Goal: Task Accomplishment & Management: Complete application form

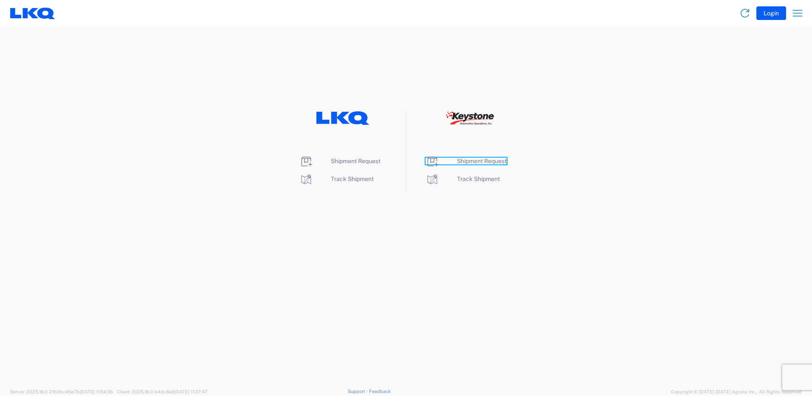
click at [485, 160] on span "Shipment Request" at bounding box center [482, 161] width 50 height 7
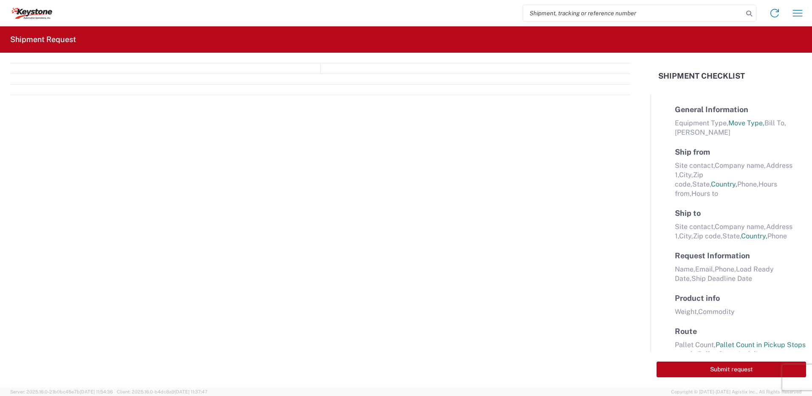
select select "FULL"
select select "LBS"
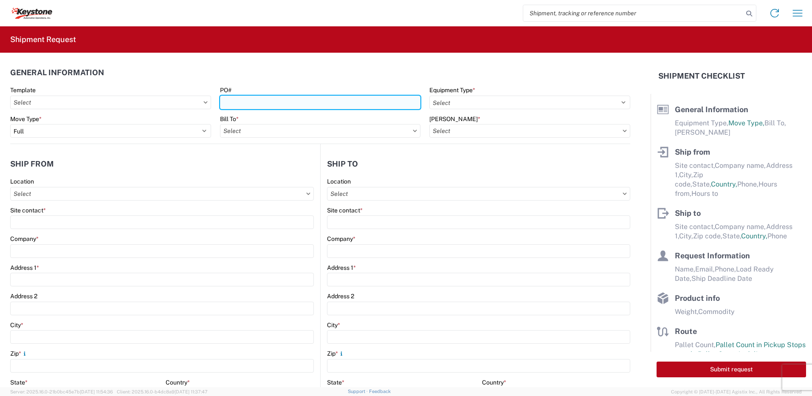
click at [254, 103] on input "PO#" at bounding box center [320, 103] width 201 height 14
type input "[GEOGRAPHIC_DATA] [DATE]"
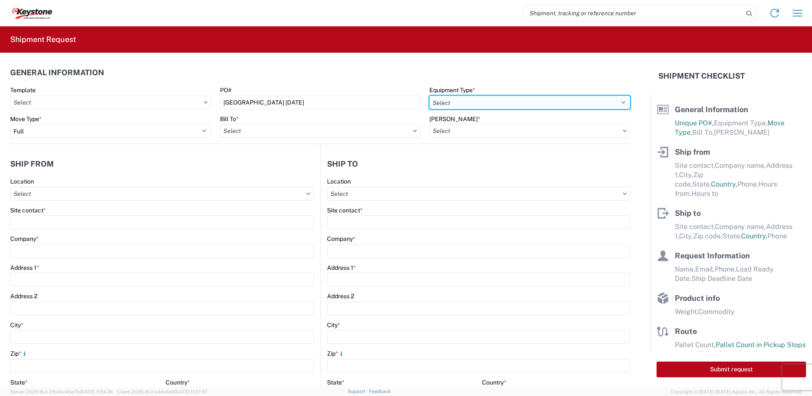
click at [452, 99] on select "Select 53’ Dry Van Flatbed Dropdeck (van) Lowboy (flatbed) Rail" at bounding box center [529, 103] width 201 height 14
select select "STDV"
click at [429, 96] on select "Select 53’ Dry Van Flatbed Dropdeck (van) Lowboy (flatbed) Rail" at bounding box center [529, 103] width 201 height 14
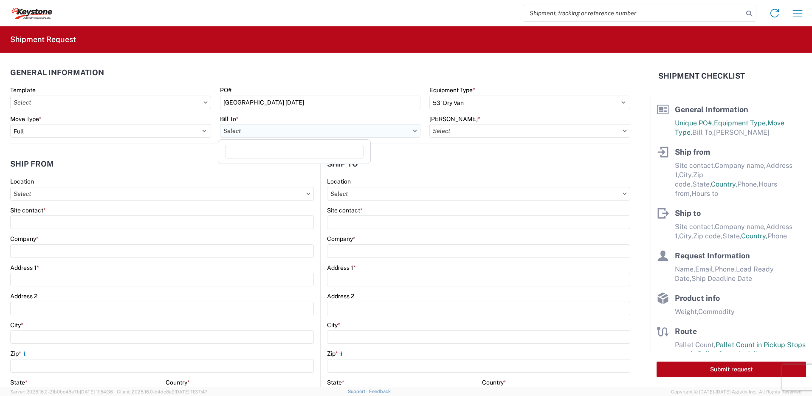
click at [281, 134] on input "Bill To *" at bounding box center [320, 131] width 201 height 14
type input "8401"
click at [270, 171] on div "8401 - [GEOGRAPHIC_DATA] - KAO Warehouse" at bounding box center [294, 169] width 149 height 14
type input "8401 - [GEOGRAPHIC_DATA] - KAO Warehouse"
click at [482, 131] on input "[PERSON_NAME] *" at bounding box center [529, 131] width 201 height 14
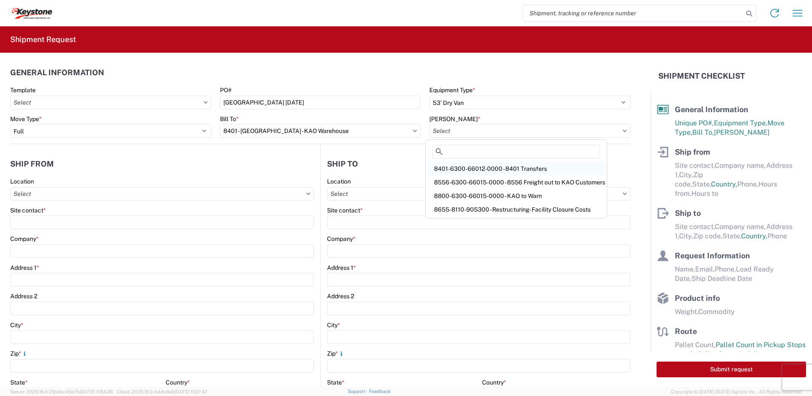
click at [477, 166] on div "8401-6300-66012-0000 - 8401 Transfers" at bounding box center [516, 169] width 178 height 14
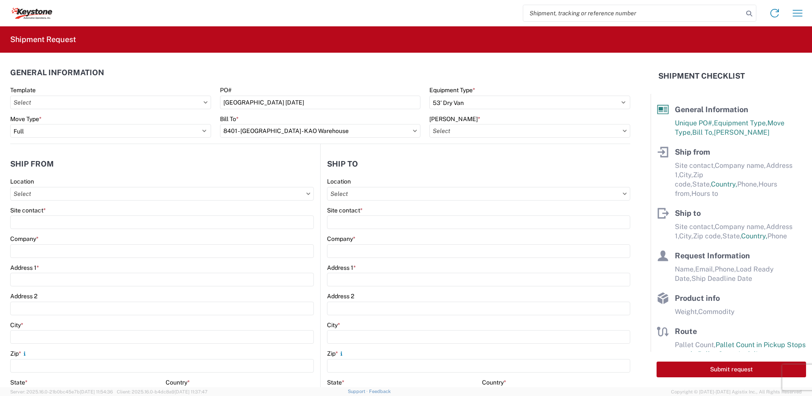
type input "8401-6300-66012-0000 - 8401 Transfers, 8401-6300-66012-0000 - 8401 Transfers"
click at [46, 196] on input "Location" at bounding box center [162, 194] width 304 height 14
type input "8401"
click at [65, 234] on div "8401 - [GEOGRAPHIC_DATA] - KAO Warehouse" at bounding box center [86, 232] width 149 height 14
type input "8401 - [GEOGRAPHIC_DATA] - KAO Warehouse"
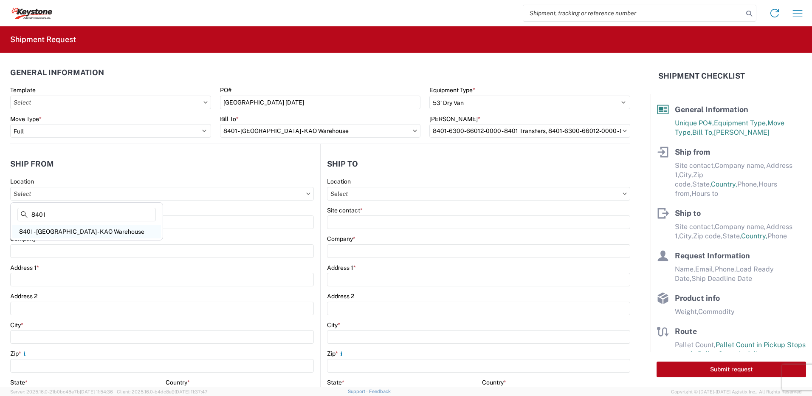
type input "KAO"
type input "[STREET_ADDRESS][PERSON_NAME]"
type input "[GEOGRAPHIC_DATA]"
type input "18643"
select select "PA"
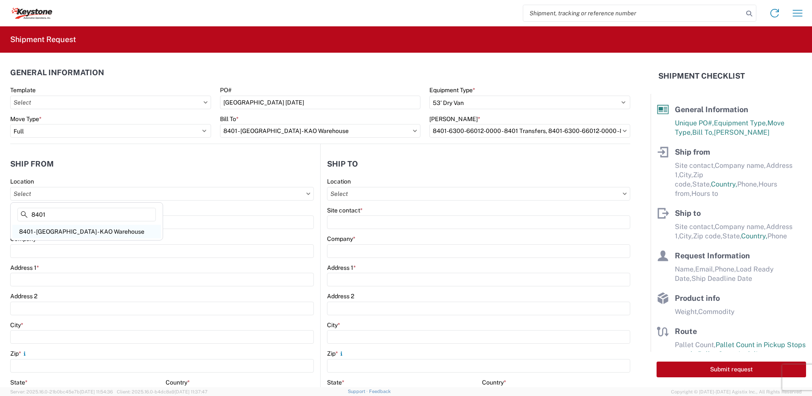
select select "US"
type input "07:00"
type input "17:00"
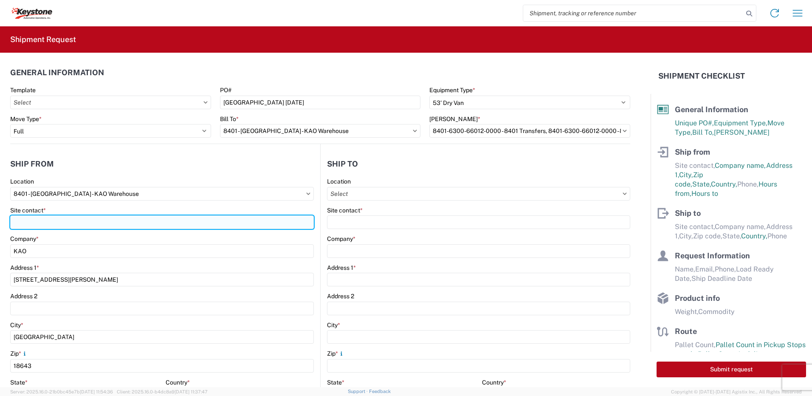
click at [54, 224] on input "Site contact *" at bounding box center [162, 222] width 304 height 14
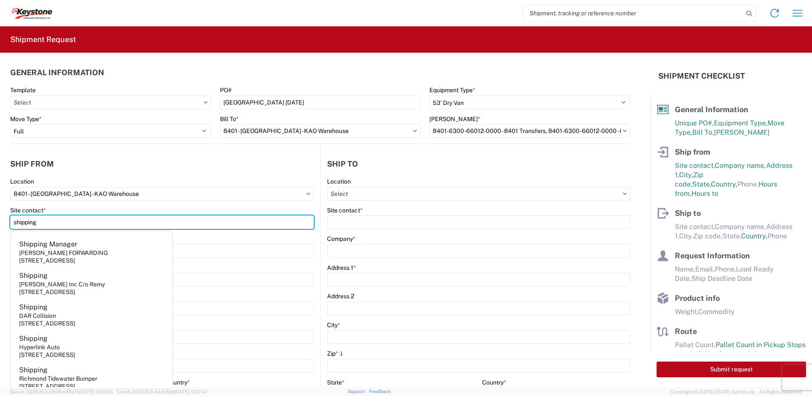
type input "shipping"
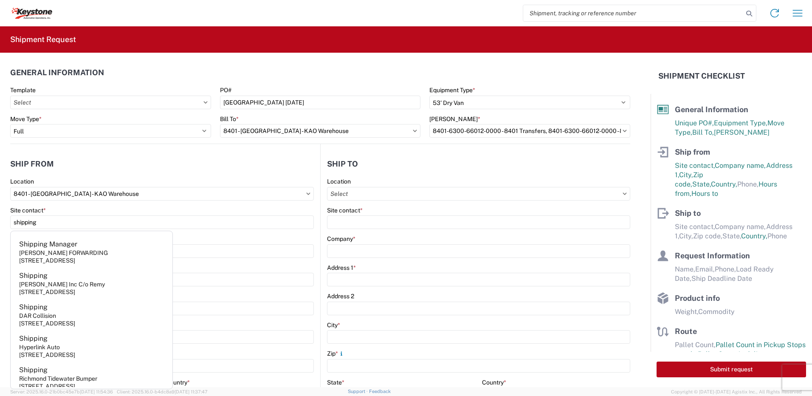
click at [84, 160] on header "Ship from" at bounding box center [165, 163] width 310 height 19
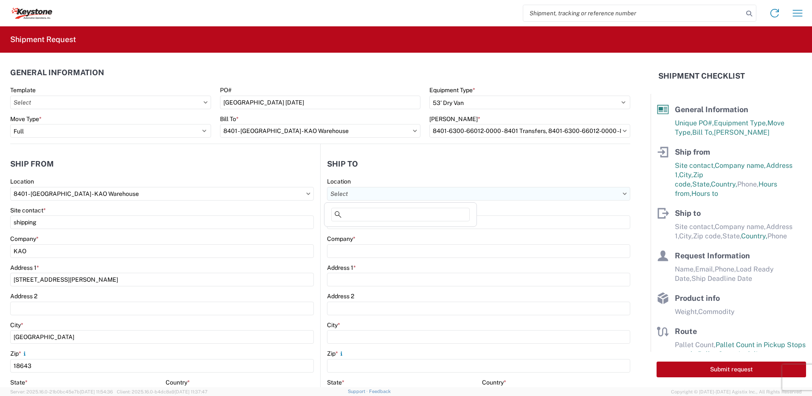
click at [374, 196] on input "Location" at bounding box center [478, 194] width 303 height 14
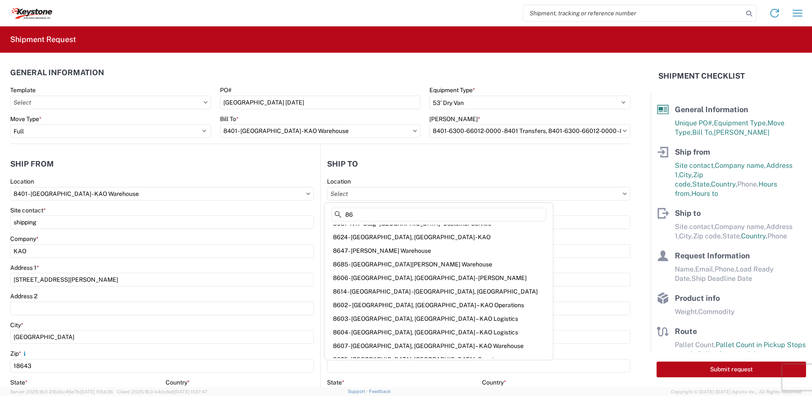
scroll to position [138, 0]
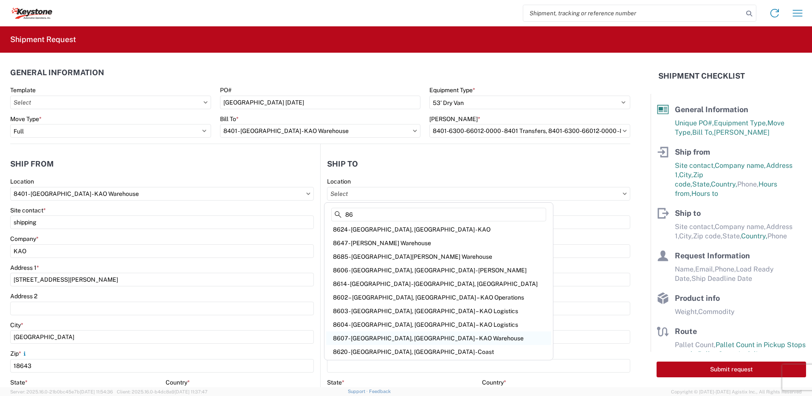
type input "86"
click at [380, 338] on div "8607 - [GEOGRAPHIC_DATA], [GEOGRAPHIC_DATA] – KAO Warehouse" at bounding box center [438, 338] width 225 height 14
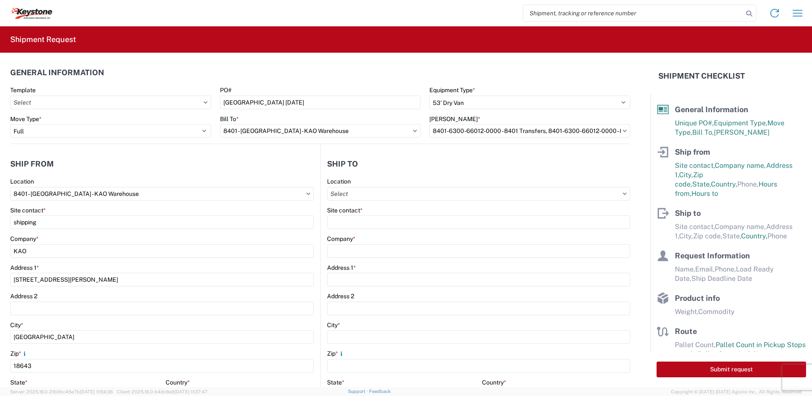
type input "8607 - [GEOGRAPHIC_DATA], [GEOGRAPHIC_DATA] – KAO Warehouse"
type input "KAO"
type input "[STREET_ADDRESS][PERSON_NAME]"
type input "[GEOGRAPHIC_DATA]"
type input "48193"
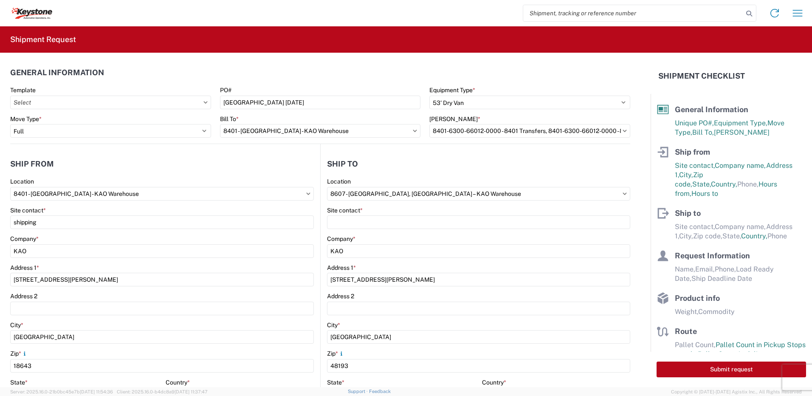
select select "MI"
select select "US"
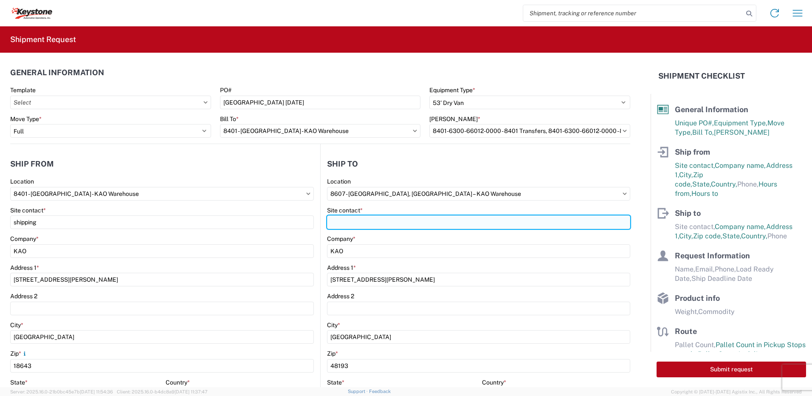
click at [366, 219] on input "Site contact *" at bounding box center [478, 222] width 303 height 14
type input "recieving"
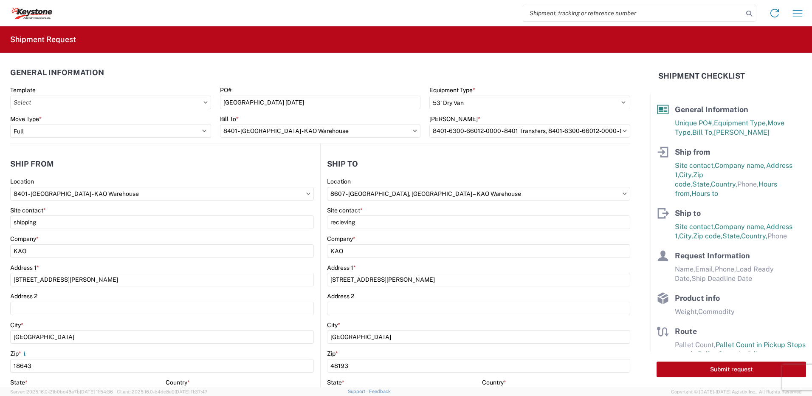
click at [421, 169] on header "Ship to" at bounding box center [476, 163] width 310 height 19
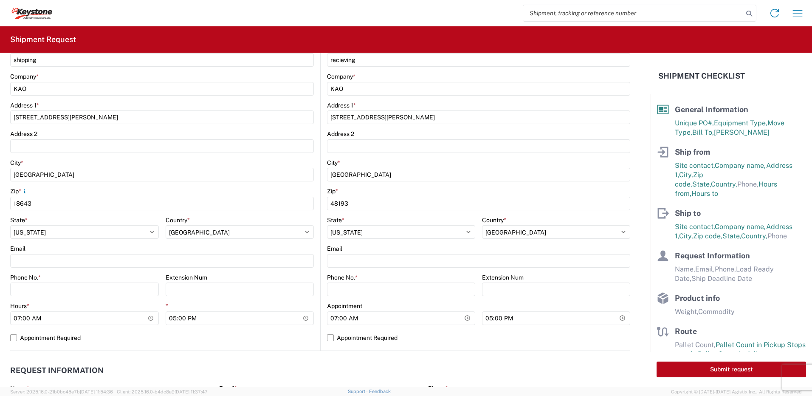
scroll to position [170, 0]
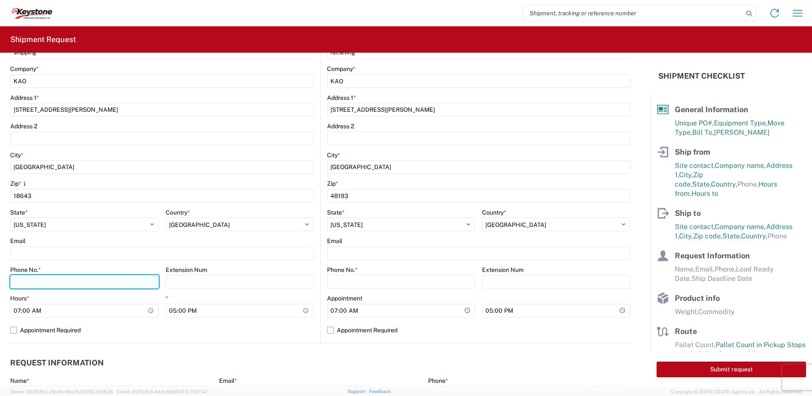
click at [69, 287] on input "Phone No. *" at bounding box center [84, 282] width 149 height 14
type input "5706554514"
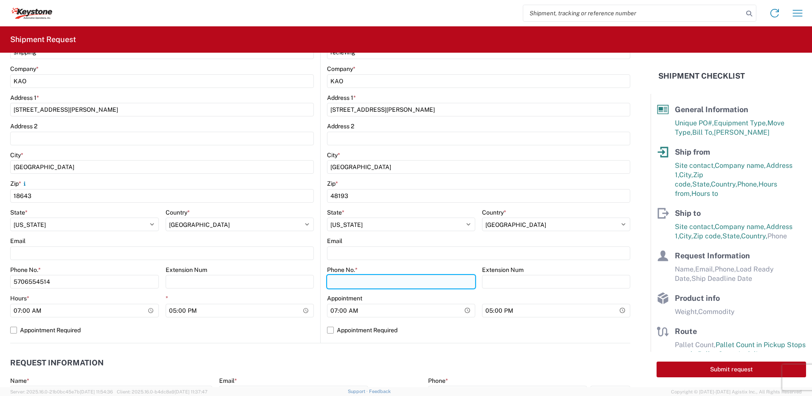
click at [353, 276] on input "Phone No. *" at bounding box center [401, 282] width 148 height 14
type input "5706554514"
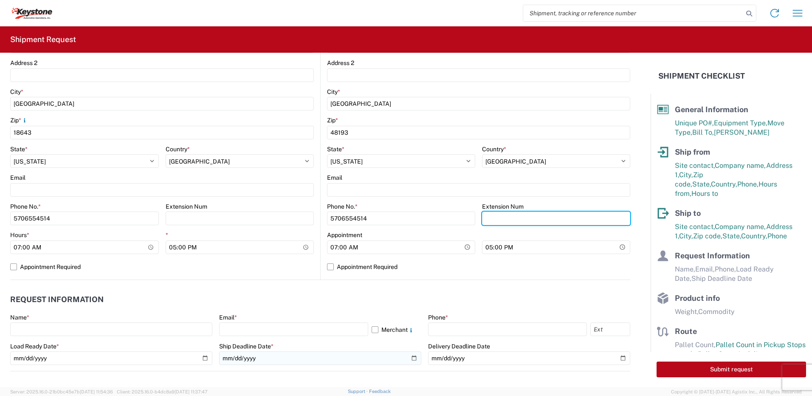
scroll to position [340, 0]
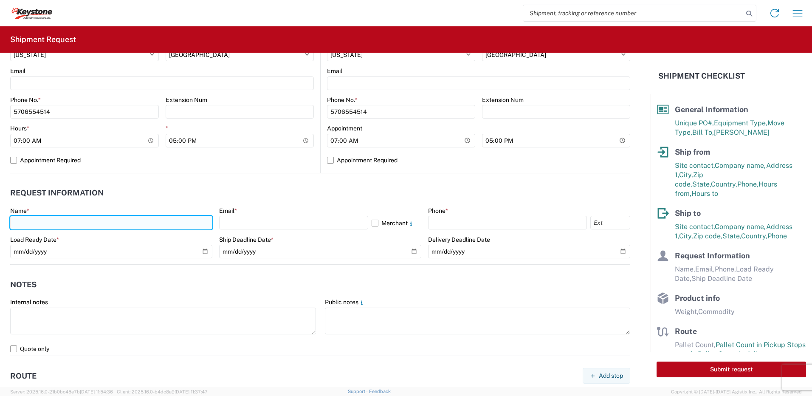
drag, startPoint x: 28, startPoint y: 218, endPoint x: 24, endPoint y: 220, distance: 4.6
click at [28, 218] on input "text" at bounding box center [111, 223] width 202 height 14
type input "[PERSON_NAME]"
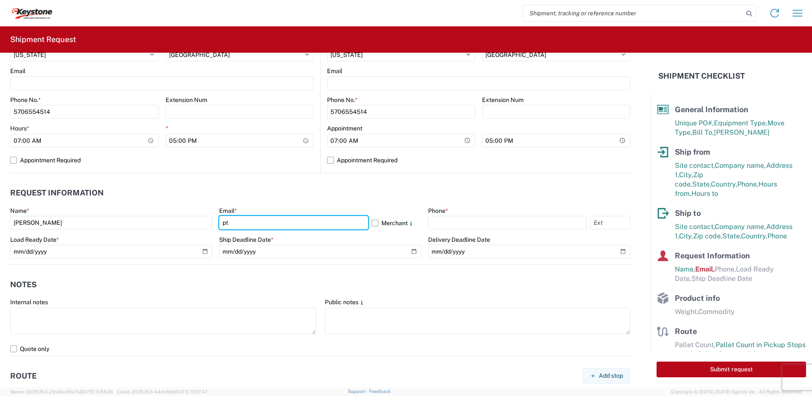
type input "[EMAIL_ADDRESS][DOMAIN_NAME]"
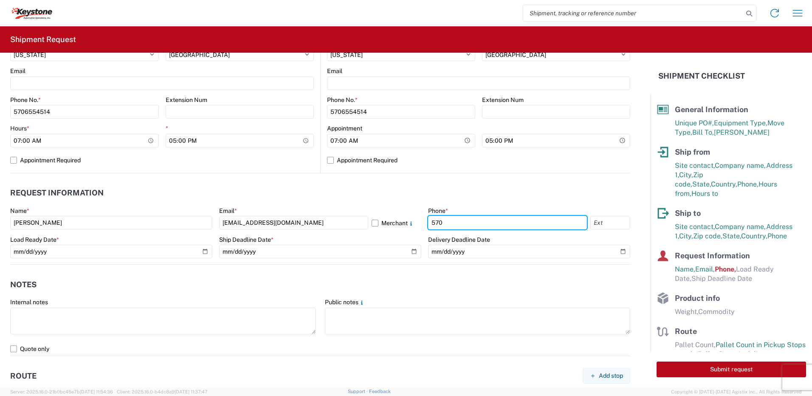
type input "5706554514"
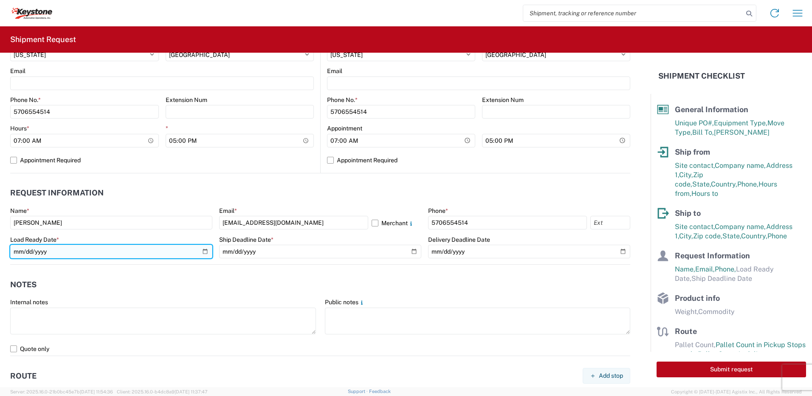
click at [205, 252] on input "date" at bounding box center [111, 252] width 202 height 14
type input "[DATE]"
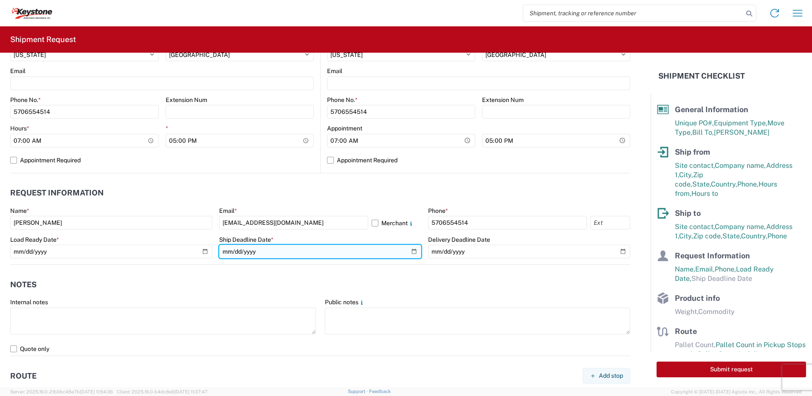
click at [408, 253] on input "date" at bounding box center [320, 252] width 202 height 14
type input "[DATE]"
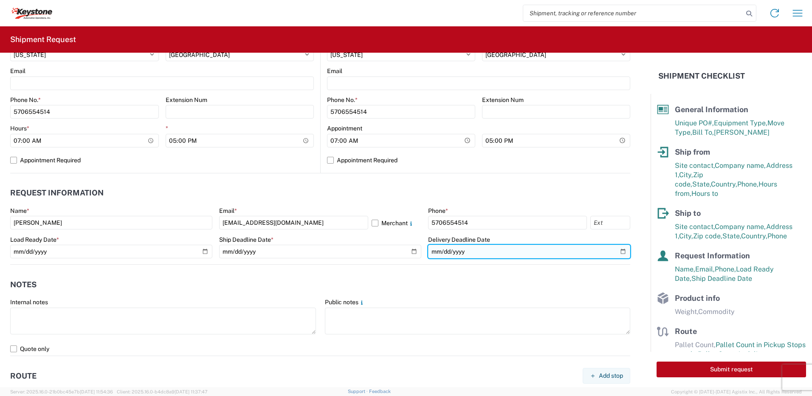
click at [618, 251] on input "date" at bounding box center [529, 252] width 202 height 14
type input "[DATE]"
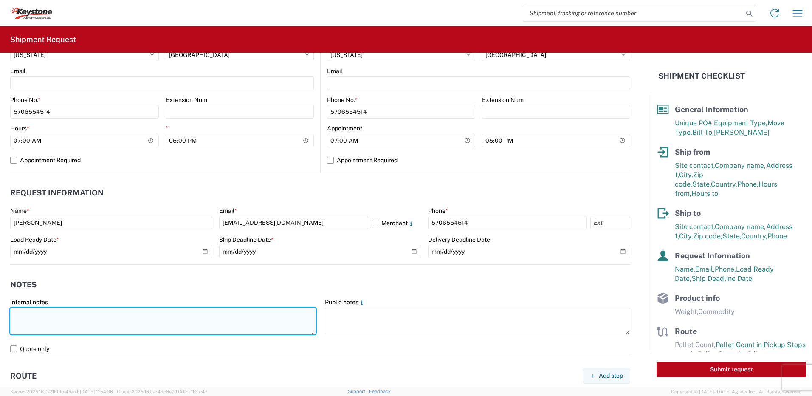
click at [45, 314] on textarea at bounding box center [163, 320] width 306 height 27
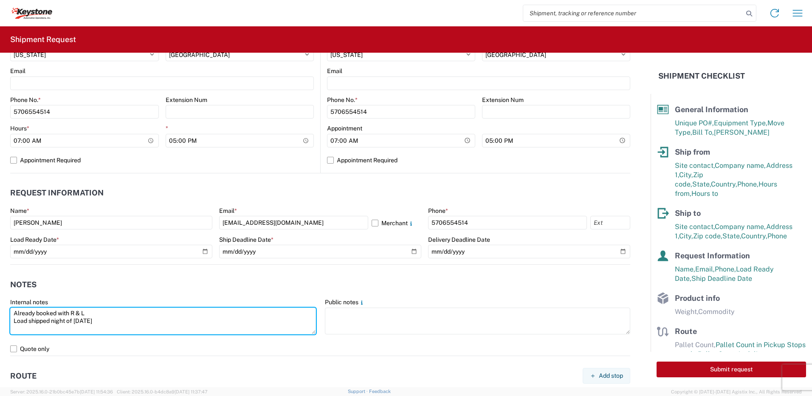
type textarea "Already booked with R & L Load shipped night of [DATE]"
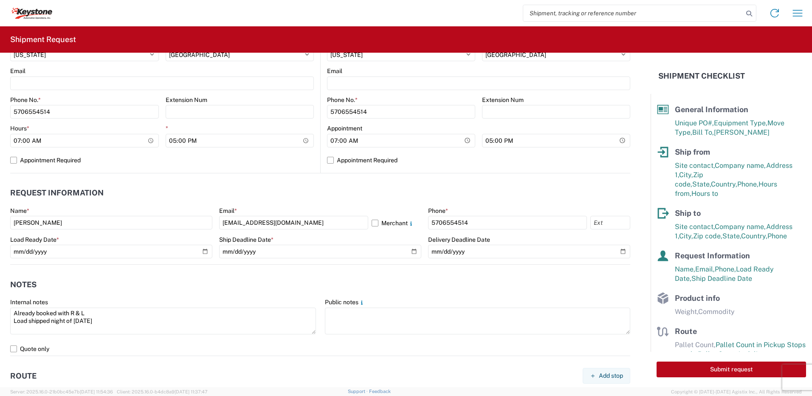
click at [115, 283] on header "Notes" at bounding box center [320, 284] width 620 height 19
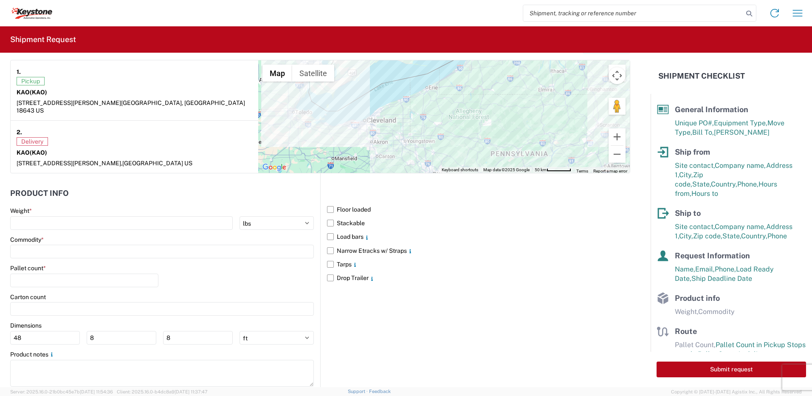
scroll to position [685, 0]
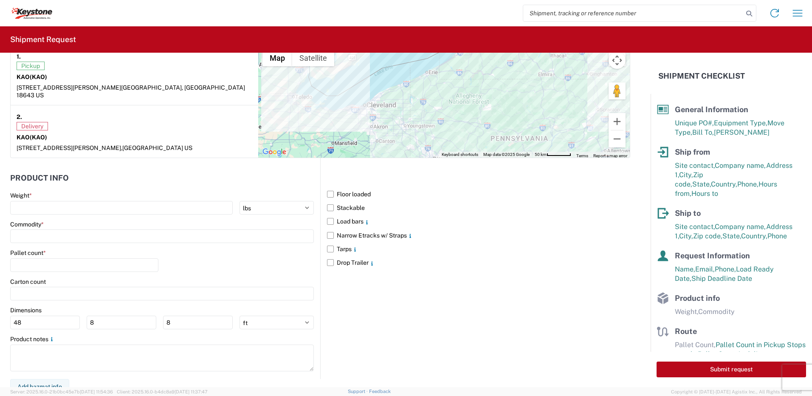
click at [44, 209] on main "Weight * kgs lbs Commodity * Pallet count * Carton count Dimensions 48 8 8 ft i…" at bounding box center [165, 285] width 310 height 187
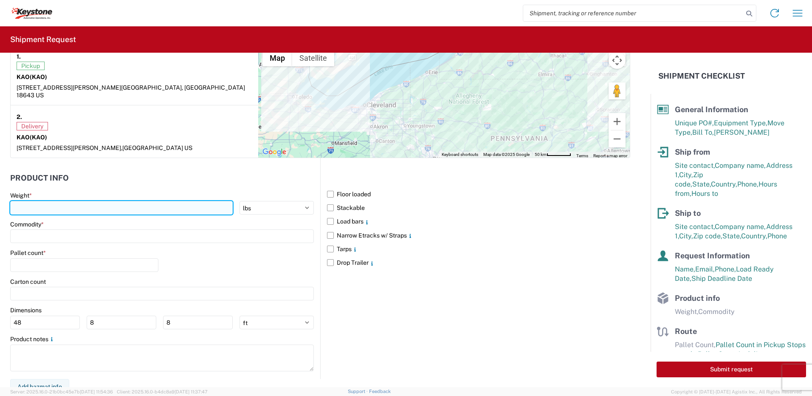
click at [46, 201] on input "number" at bounding box center [121, 208] width 223 height 14
type input "28000"
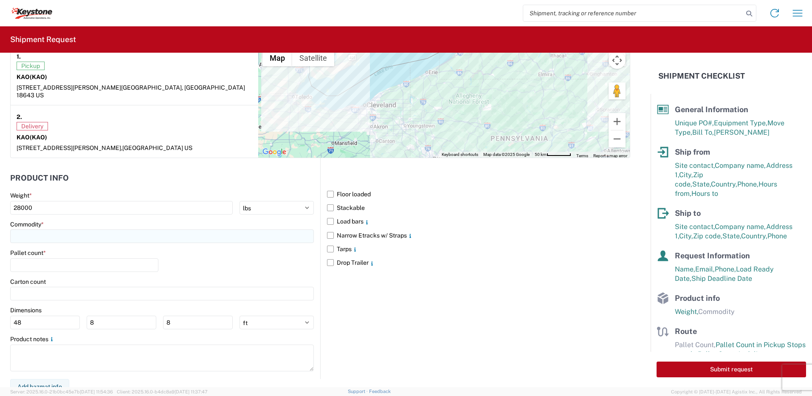
click at [30, 232] on input at bounding box center [162, 236] width 304 height 14
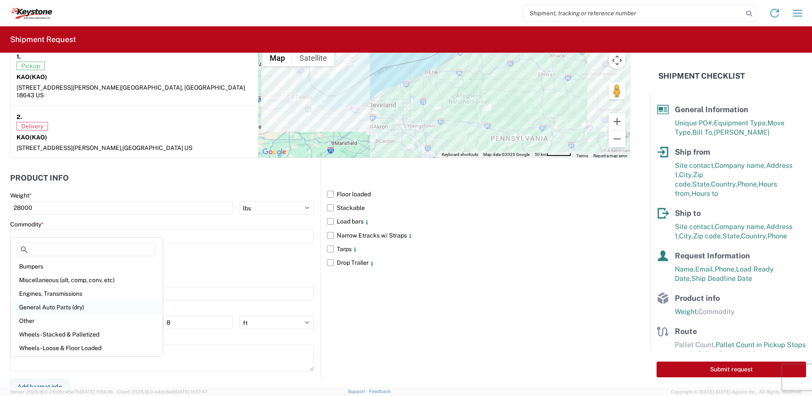
click at [45, 307] on div "General Auto Parts (dry)" at bounding box center [86, 307] width 149 height 14
type input "General Auto Parts (dry)"
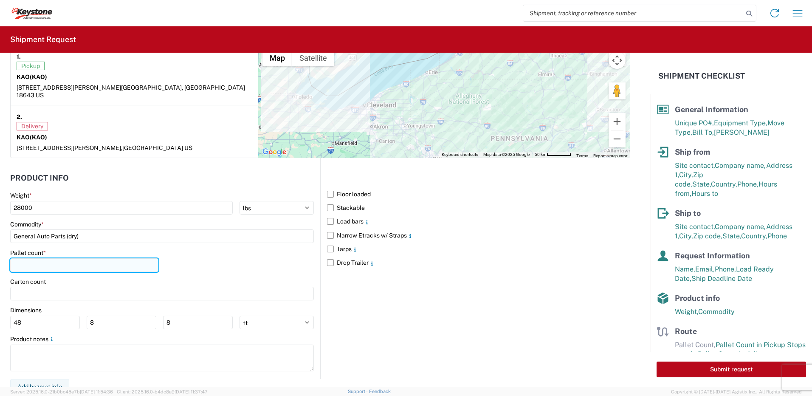
click at [46, 264] on input "number" at bounding box center [84, 265] width 148 height 14
type input "22"
click at [200, 261] on div "Pallet count * 22" at bounding box center [162, 263] width 304 height 29
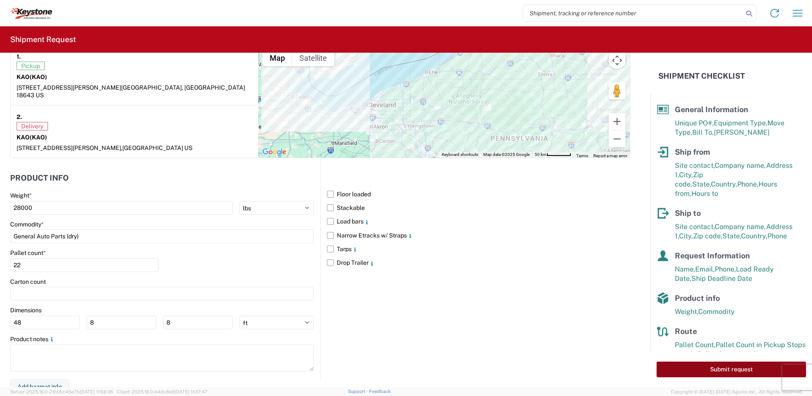
click at [726, 371] on button "Submit request" at bounding box center [731, 369] width 149 height 16
select select "US"
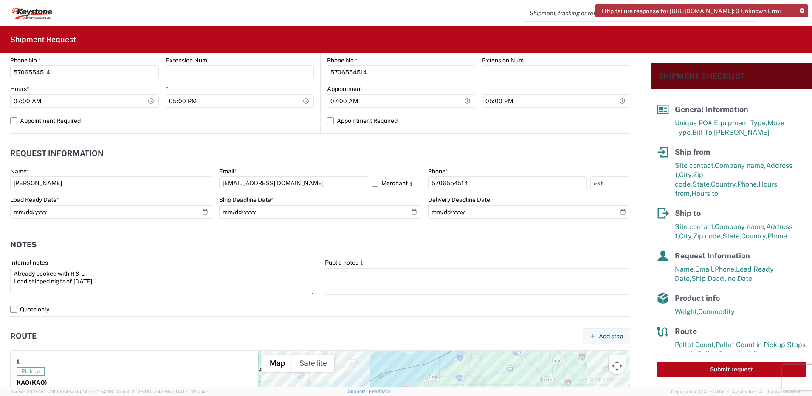
scroll to position [382, 0]
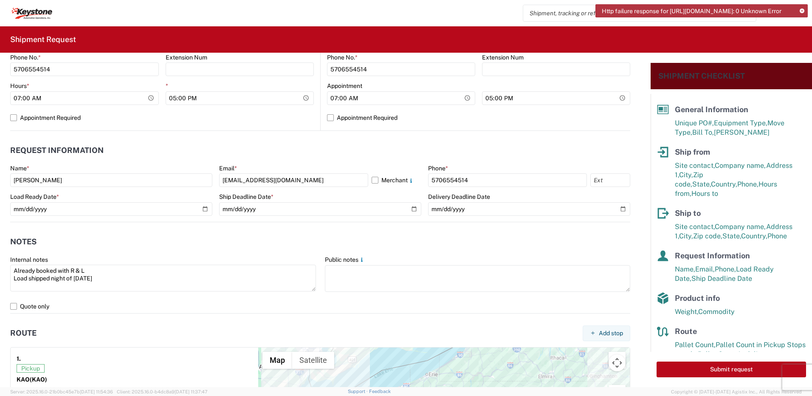
click at [804, 12] on icon at bounding box center [802, 11] width 5 height 5
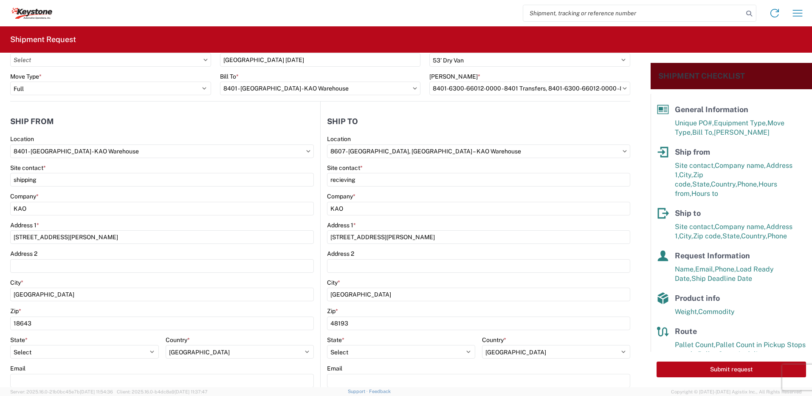
scroll to position [0, 0]
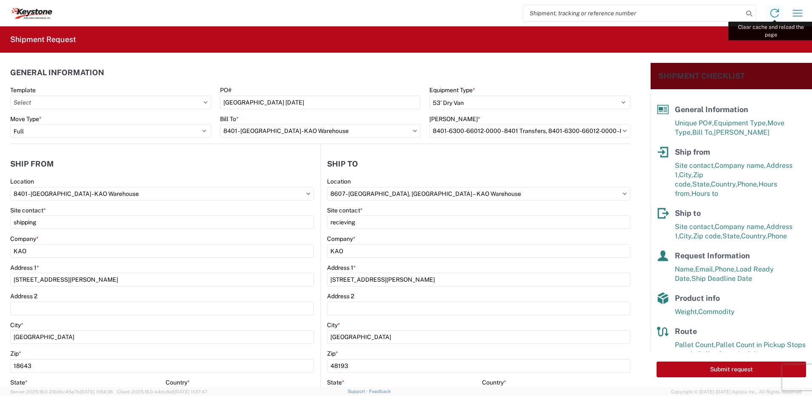
click at [775, 15] on icon at bounding box center [775, 13] width 14 height 14
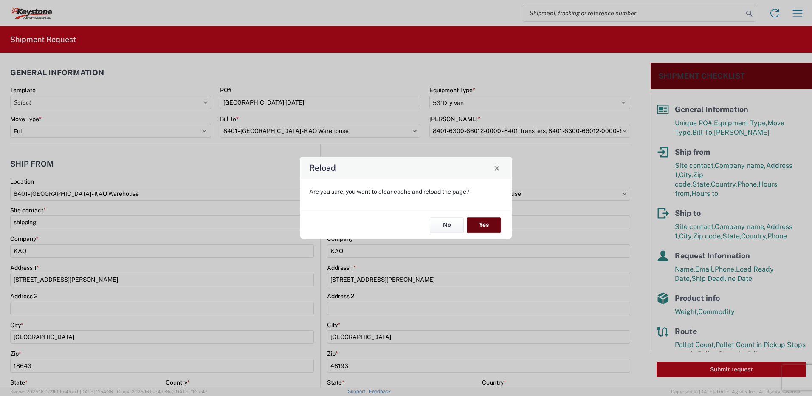
click at [491, 227] on button "Yes" at bounding box center [484, 225] width 34 height 16
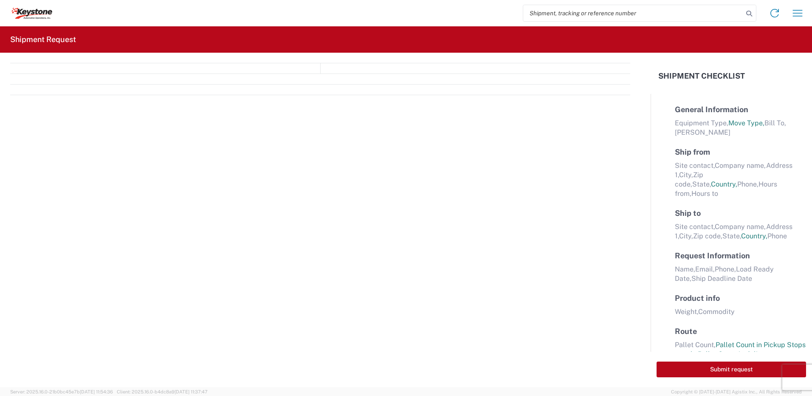
select select "FULL"
select select "LBS"
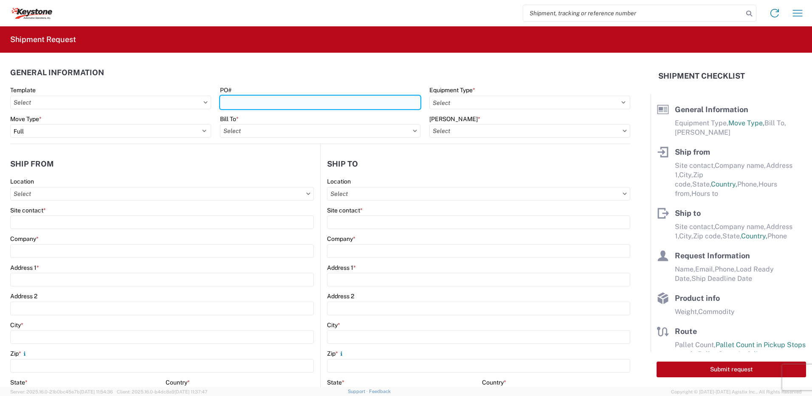
click at [244, 99] on input "PO#" at bounding box center [320, 103] width 201 height 14
type input "Mass 8-14-25"
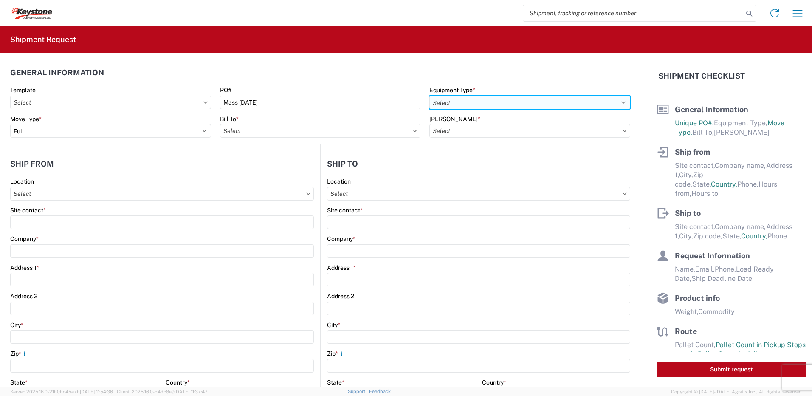
click at [477, 99] on select "Select 53’ Dry Van Flatbed Dropdeck (van) Lowboy (flatbed) Rail" at bounding box center [529, 103] width 201 height 14
select select "STDV"
click at [429, 96] on select "Select 53’ Dry Van Flatbed Dropdeck (van) Lowboy (flatbed) Rail" at bounding box center [529, 103] width 201 height 14
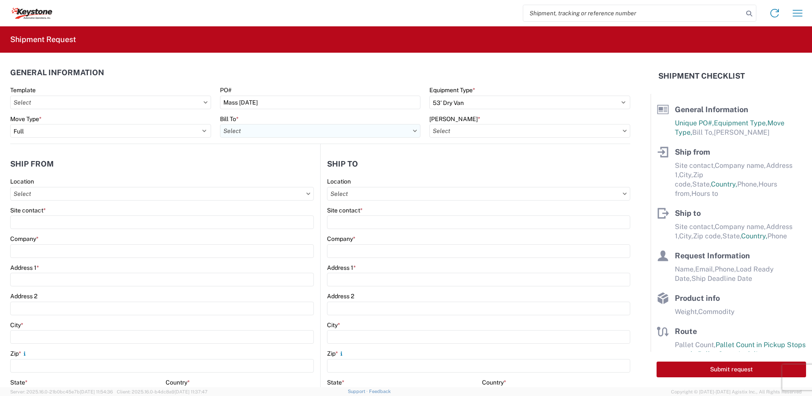
click at [262, 130] on input "Bill To *" at bounding box center [320, 131] width 201 height 14
type input "8432"
click at [279, 166] on div "8432 - KAO Logistics - [GEOGRAPHIC_DATA], [GEOGRAPHIC_DATA], [GEOGRAPHIC_DATA]" at bounding box center [347, 169] width 254 height 14
type input "8432 - KAO Logistics - [GEOGRAPHIC_DATA], [GEOGRAPHIC_DATA], [GEOGRAPHIC_DATA]"
click at [474, 125] on input "[PERSON_NAME] *" at bounding box center [529, 131] width 201 height 14
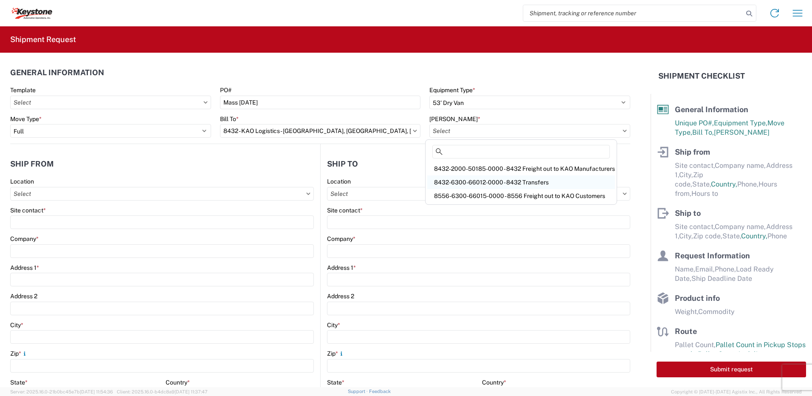
click at [482, 185] on div "8432-6300-66012-0000 - 8432 Transfers" at bounding box center [521, 182] width 188 height 14
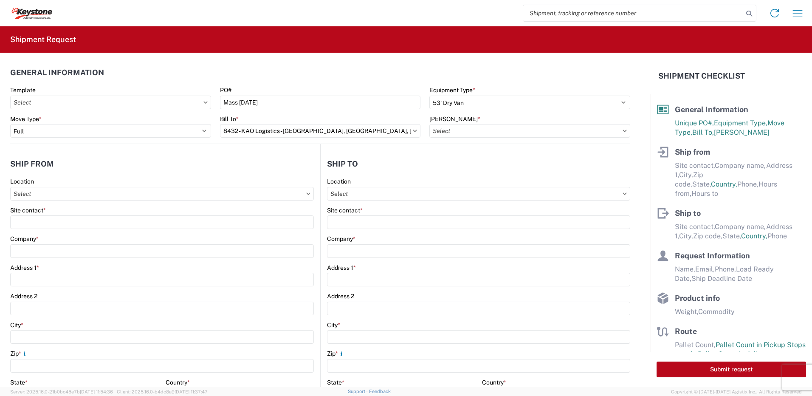
type input "8432-6300-66012-0000 - 8432 Transfers, 8432-6300-66012-0000 - 8432 Transfers"
click at [65, 192] on input "Location" at bounding box center [162, 194] width 304 height 14
type input "8401"
click at [63, 234] on div "8401 - [GEOGRAPHIC_DATA] - KAO Warehouse" at bounding box center [86, 232] width 149 height 14
type input "8401 - [GEOGRAPHIC_DATA] - KAO Warehouse"
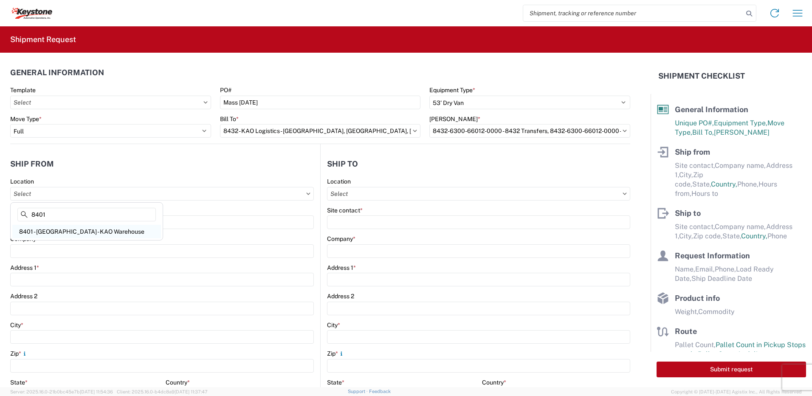
type input "KAO"
type input "[STREET_ADDRESS][PERSON_NAME]"
type input "[GEOGRAPHIC_DATA]"
type input "18643"
select select "PA"
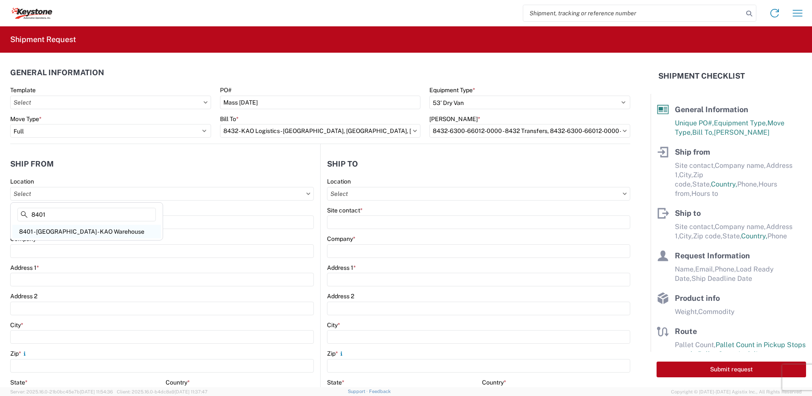
select select "US"
type input "07:00"
type input "17:00"
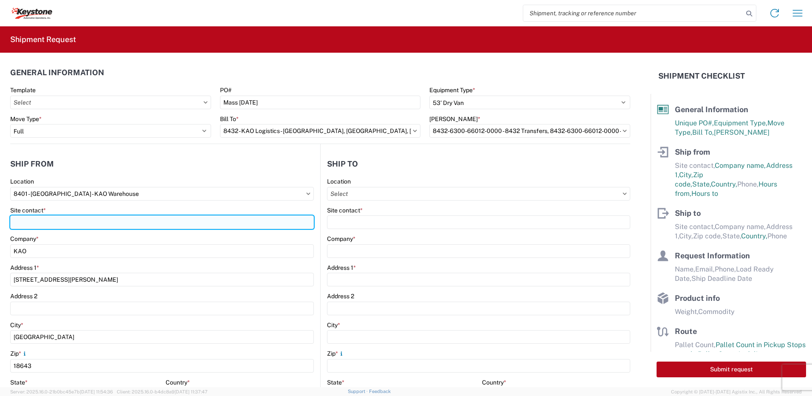
click at [63, 226] on input "Site contact *" at bounding box center [162, 222] width 304 height 14
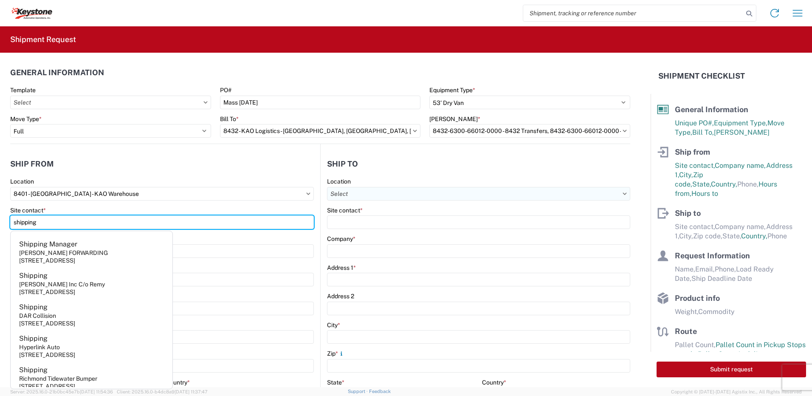
type input "shipping"
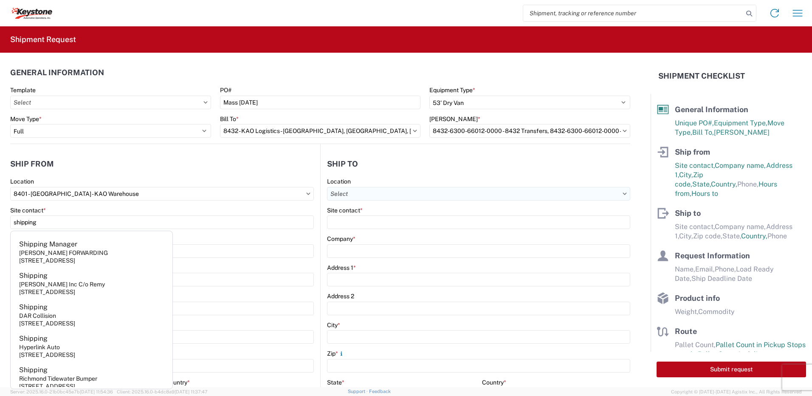
click at [354, 189] on input "Location" at bounding box center [478, 194] width 303 height 14
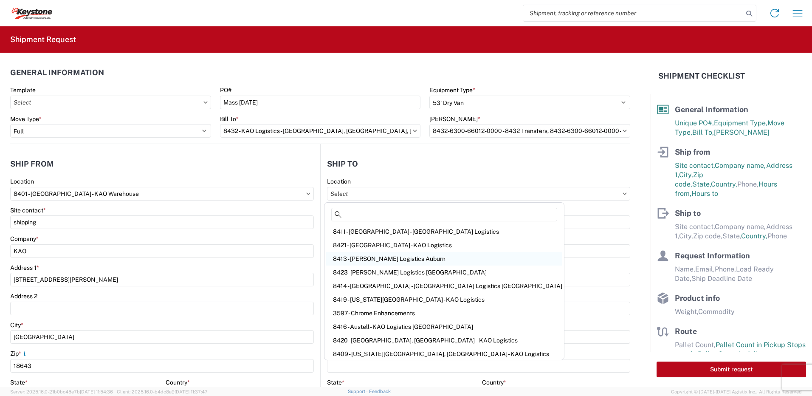
click at [391, 257] on div "8413 - [PERSON_NAME] Logistics Auburn" at bounding box center [444, 259] width 236 height 14
type input "8413 - [PERSON_NAME] Logistics Auburn"
type input "KAO"
type input "21 Chocksett Rd"
type input "Sterling"
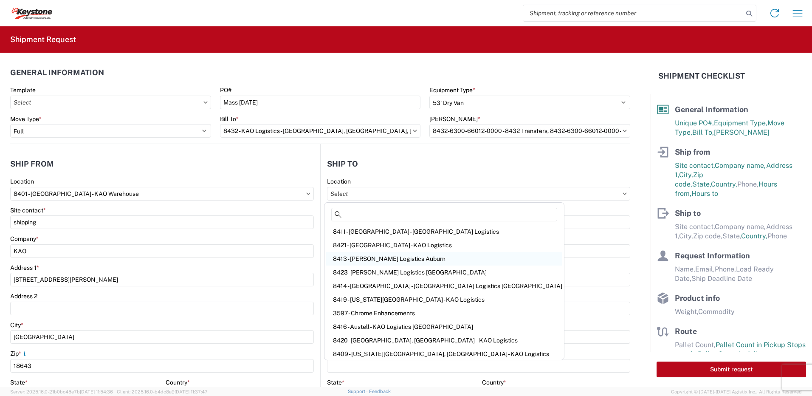
type input "01564"
select select "US"
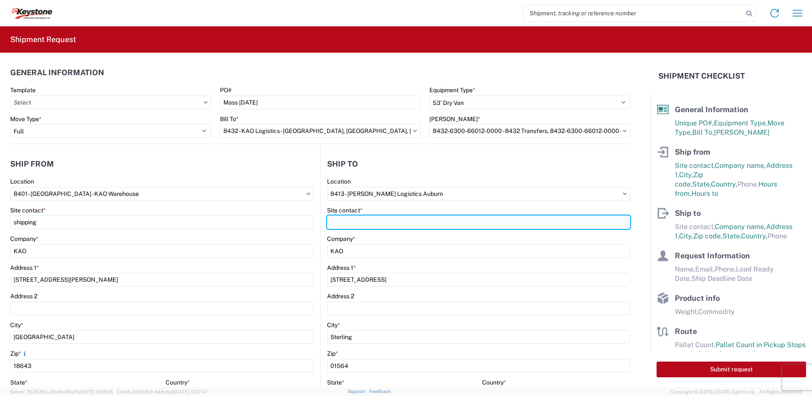
click at [350, 221] on input "Site contact *" at bounding box center [478, 222] width 303 height 14
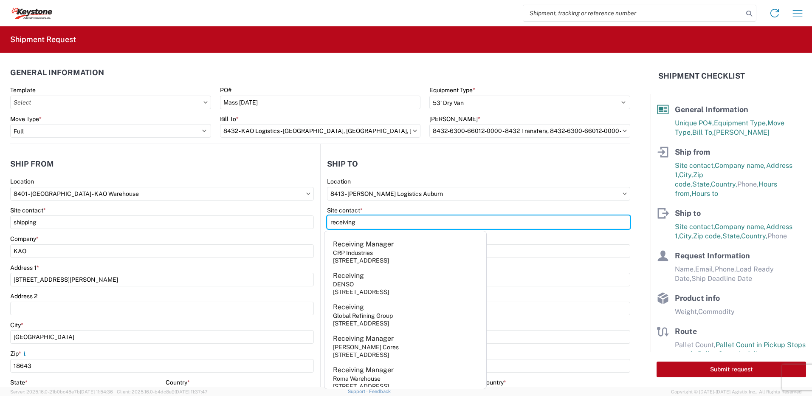
type input "receiving"
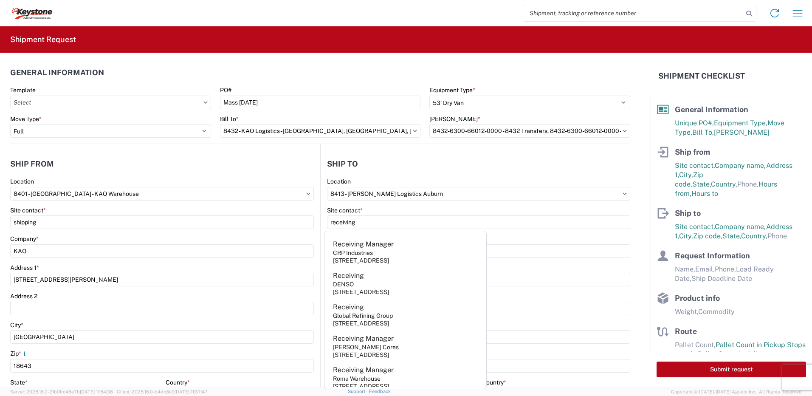
click at [387, 164] on header "Ship to" at bounding box center [476, 163] width 310 height 19
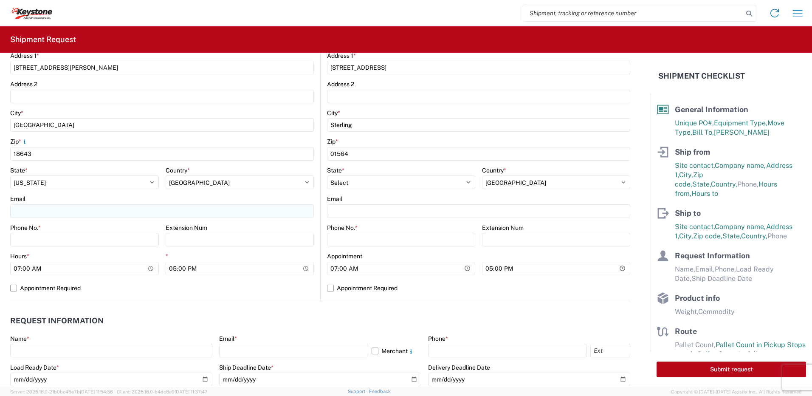
scroll to position [212, 0]
click at [75, 242] on input "Phone No. *" at bounding box center [84, 239] width 149 height 14
type input "5706554514"
click at [387, 235] on input "Phone No. *" at bounding box center [401, 239] width 148 height 14
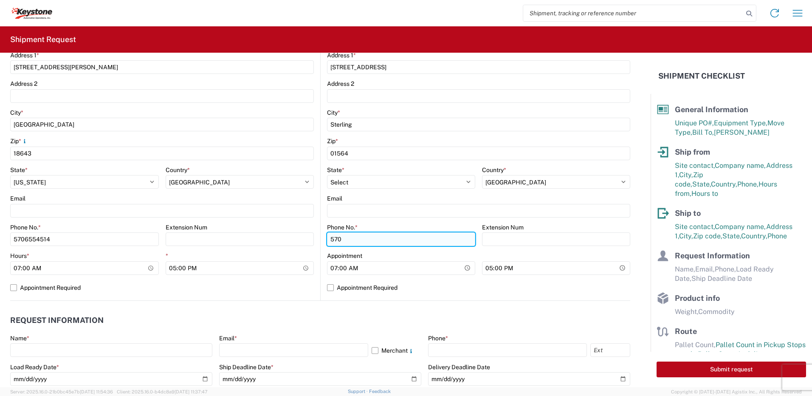
type input "5706554514"
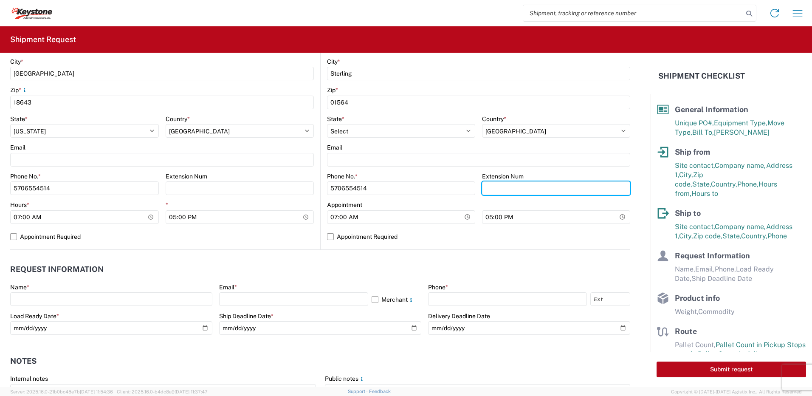
scroll to position [425, 0]
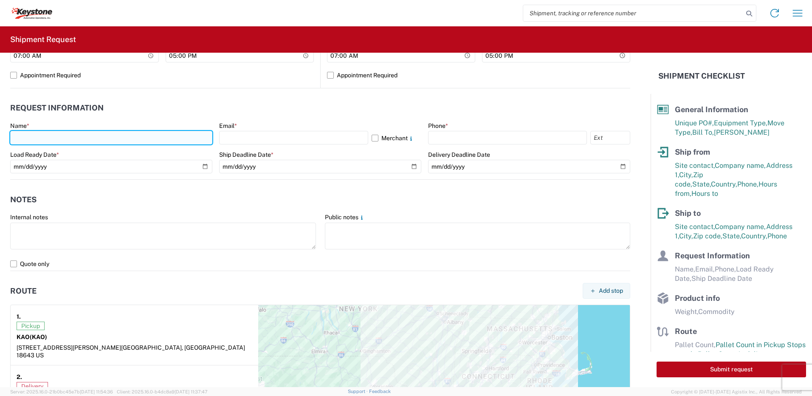
click at [51, 139] on input "text" at bounding box center [111, 138] width 202 height 14
type input "[PERSON_NAME]"
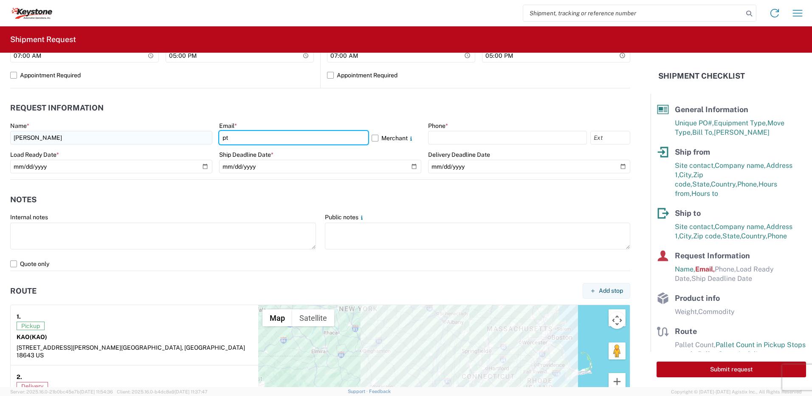
type input "[EMAIL_ADDRESS][DOMAIN_NAME]"
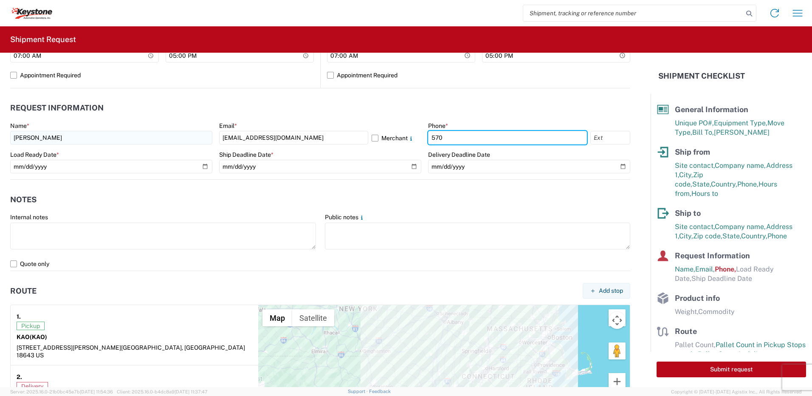
type input "5706554514"
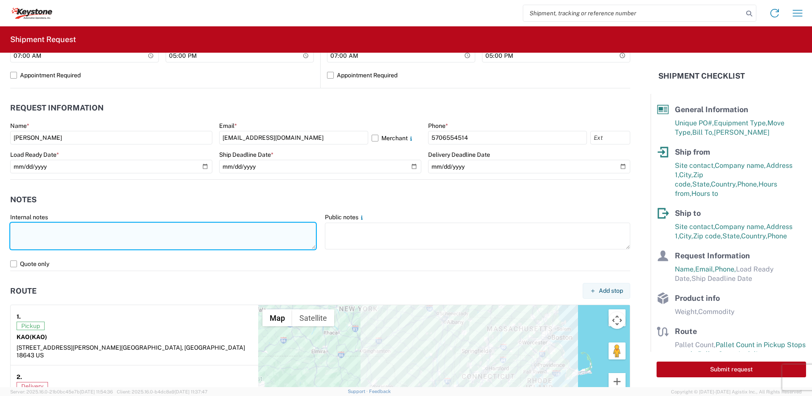
click at [42, 229] on textarea at bounding box center [163, 236] width 306 height 27
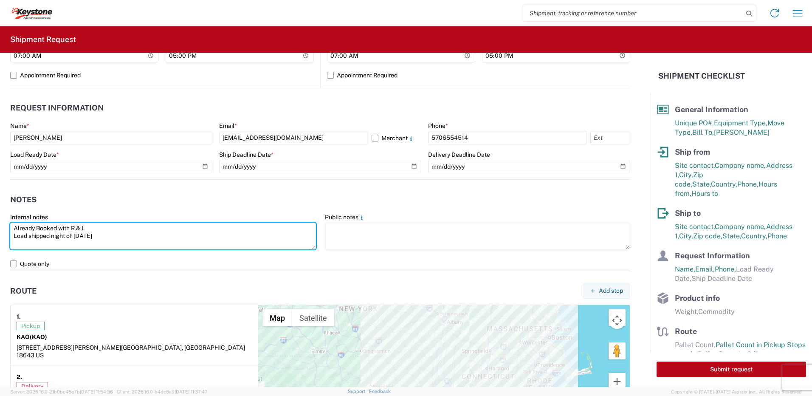
type textarea "Already Booked with R & L Load shipped night of 8-14-25"
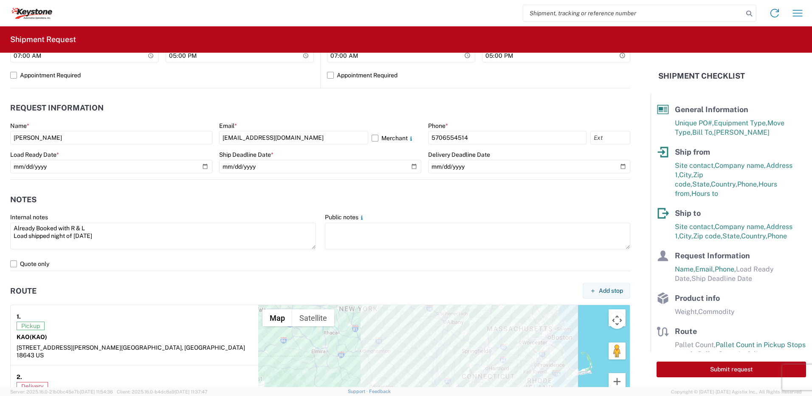
click at [135, 201] on header "Notes" at bounding box center [320, 199] width 620 height 19
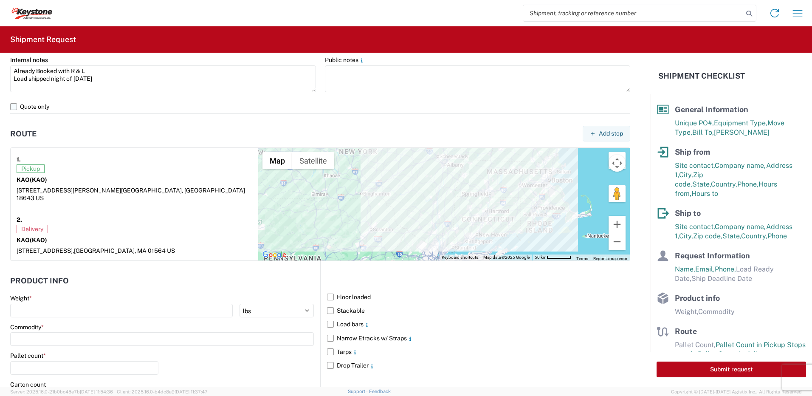
scroll to position [637, 0]
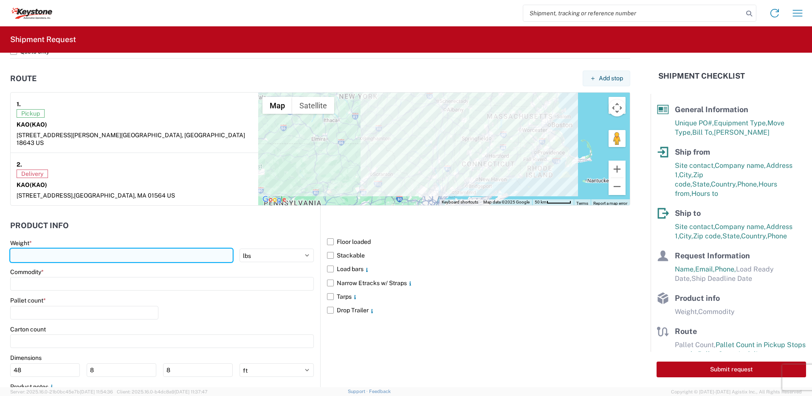
click at [70, 248] on input "number" at bounding box center [121, 255] width 223 height 14
type input "28000"
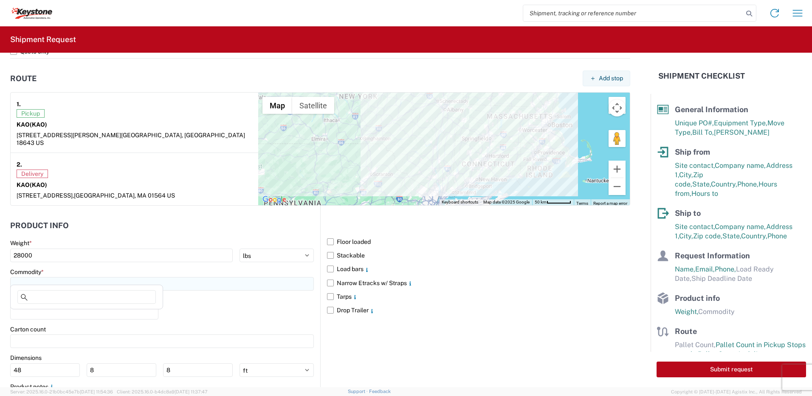
click at [37, 277] on input at bounding box center [162, 284] width 304 height 14
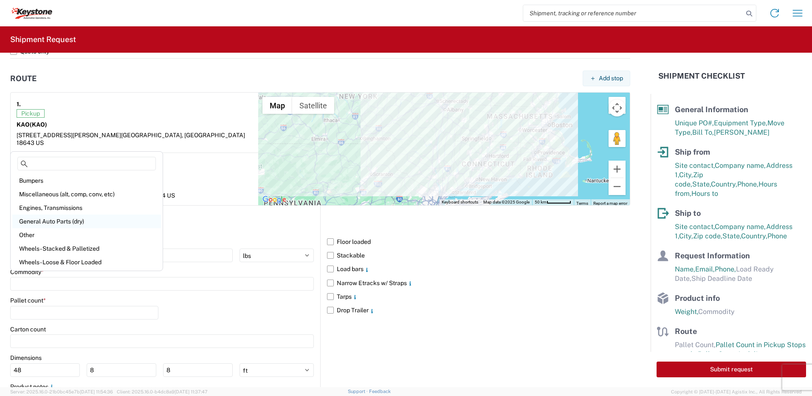
click at [57, 222] on div "General Auto Parts (dry)" at bounding box center [86, 221] width 149 height 14
type input "General Auto Parts (dry)"
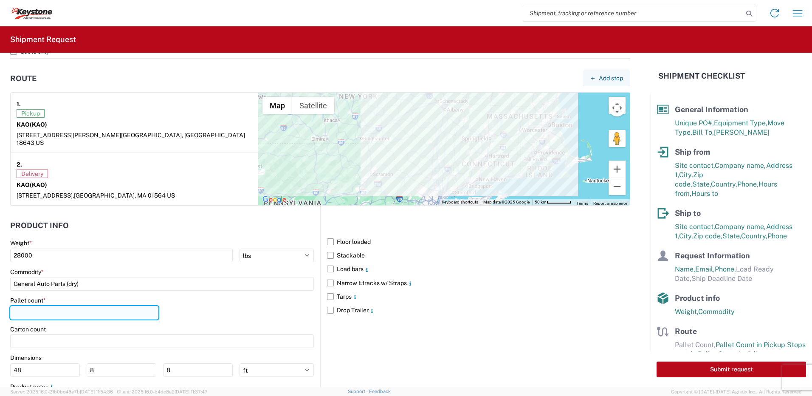
click at [44, 306] on input "number" at bounding box center [84, 313] width 148 height 14
type input "22"
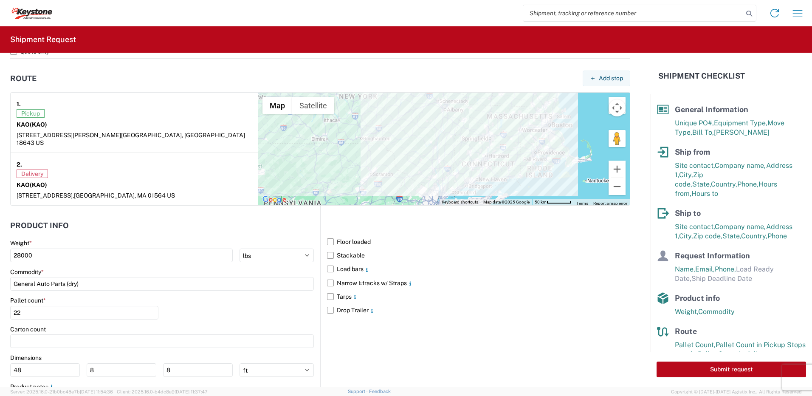
click at [424, 336] on div "Floor loaded Stackable Load bars Narrow Etracks w/ Straps Tarps Drop Trailer" at bounding box center [475, 316] width 310 height 220
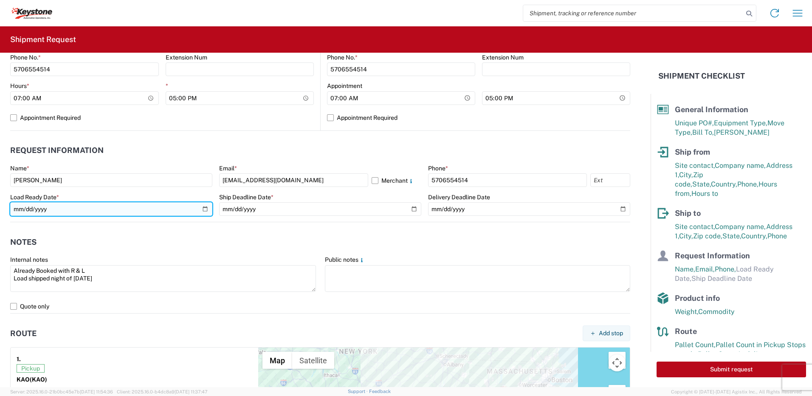
click at [199, 210] on input "date" at bounding box center [111, 209] width 202 height 14
click at [204, 210] on input "date" at bounding box center [111, 209] width 202 height 14
type input "[DATE]"
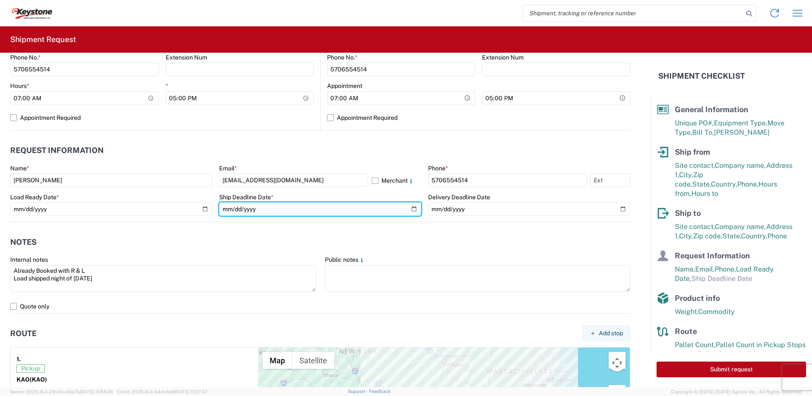
click at [409, 210] on input "date" at bounding box center [320, 209] width 202 height 14
type input "[DATE]"
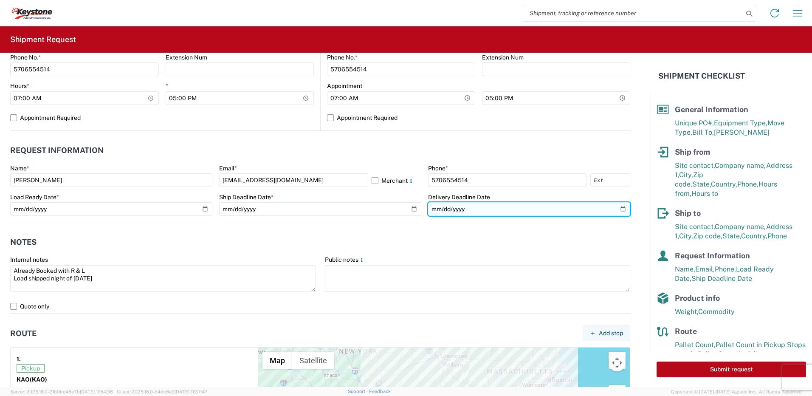
click at [613, 207] on input "date" at bounding box center [529, 209] width 202 height 14
type input "[DATE]"
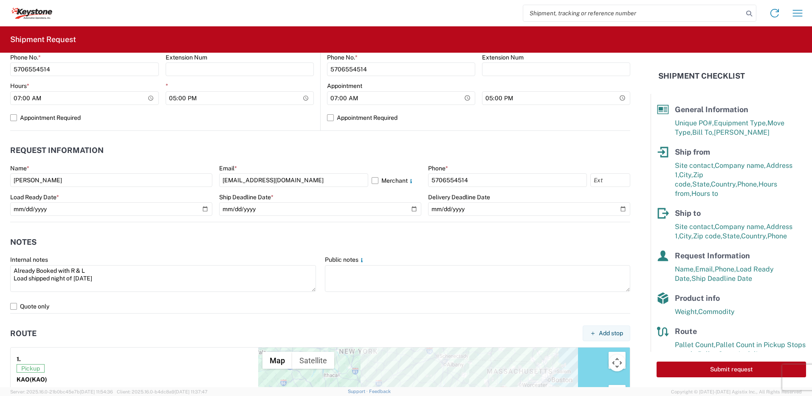
click at [437, 233] on header "Notes" at bounding box center [320, 241] width 620 height 19
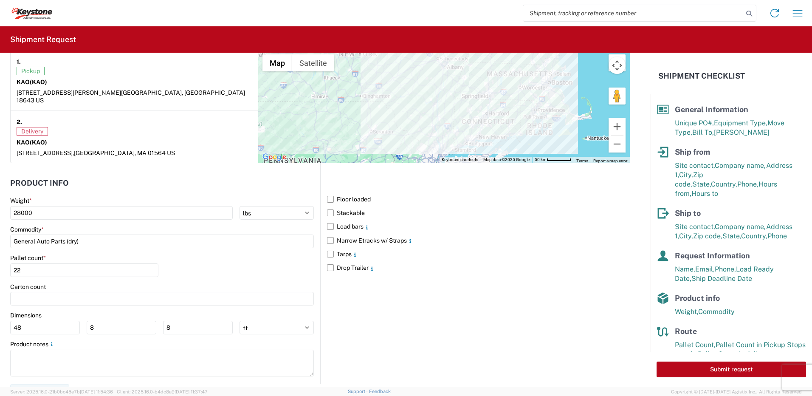
scroll to position [685, 0]
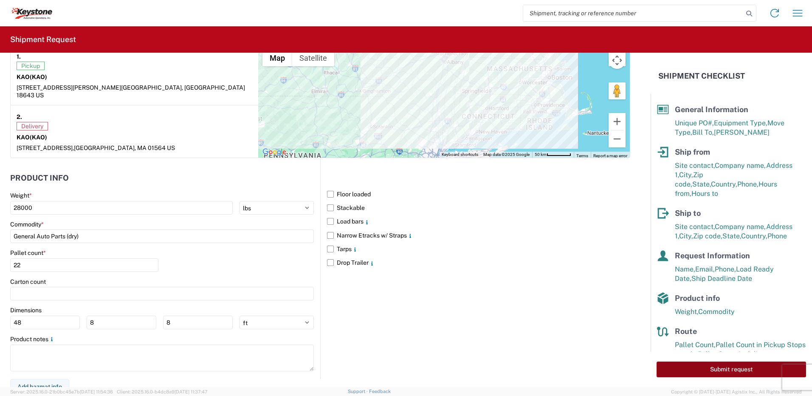
click at [708, 367] on button "Submit request" at bounding box center [731, 369] width 149 height 16
select select "PA"
select select "US"
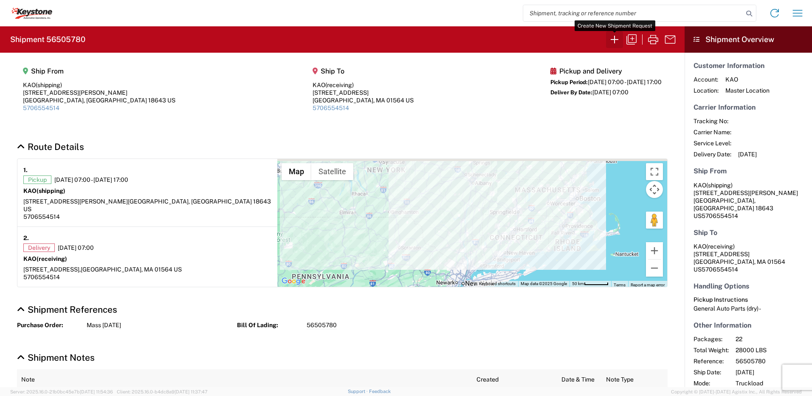
click at [615, 39] on icon "button" at bounding box center [615, 40] width 8 height 8
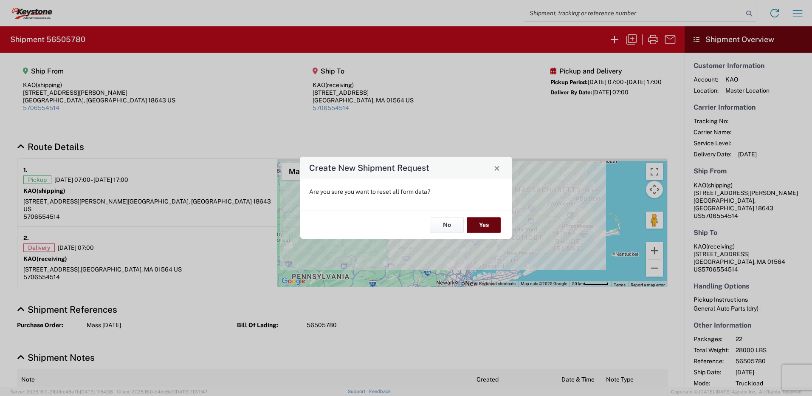
click at [482, 227] on button "Yes" at bounding box center [484, 225] width 34 height 16
select select "FULL"
select select "US"
select select "LBS"
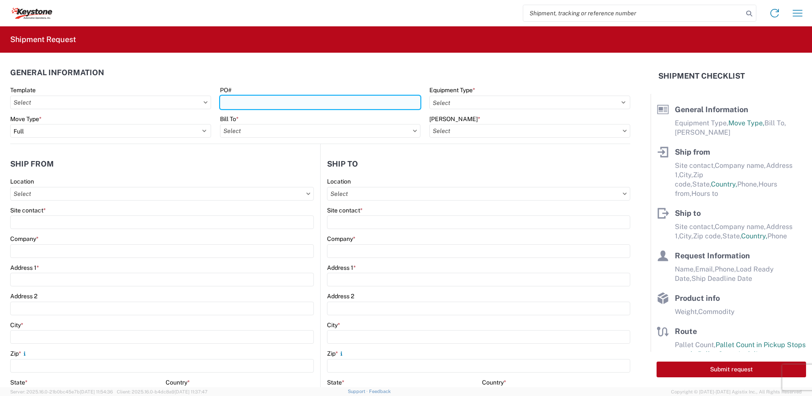
click at [240, 104] on input "PO#" at bounding box center [320, 103] width 201 height 14
type input "Rochester 8-14-25"
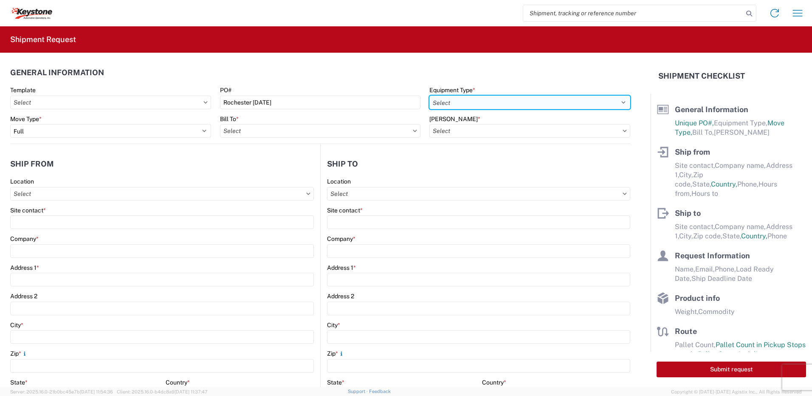
click at [483, 105] on select "Select 53’ Dry Van Flatbed Dropdeck (van) Lowboy (flatbed) Rail" at bounding box center [529, 103] width 201 height 14
select select "STDV"
click at [429, 96] on select "Select 53’ Dry Van Flatbed Dropdeck (van) Lowboy (flatbed) Rail" at bounding box center [529, 103] width 201 height 14
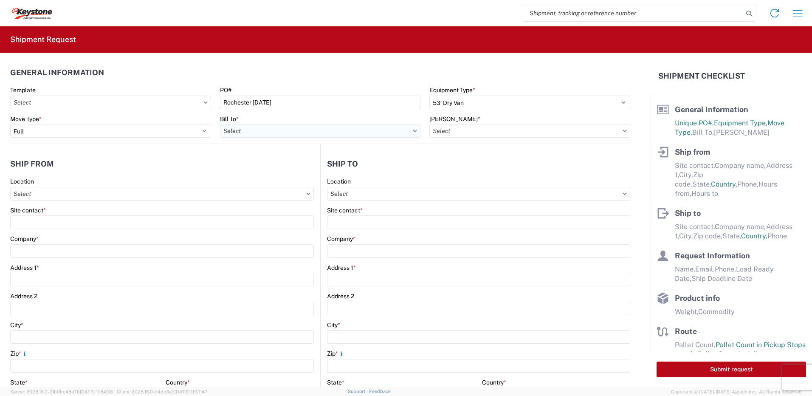
click at [260, 127] on input "Bill To *" at bounding box center [320, 131] width 201 height 14
type input "8432"
click at [262, 164] on div "8432 - KAO Logistics - [GEOGRAPHIC_DATA], [GEOGRAPHIC_DATA], [GEOGRAPHIC_DATA]" at bounding box center [347, 169] width 254 height 14
type input "8432 - KAO Logistics - [GEOGRAPHIC_DATA], [GEOGRAPHIC_DATA], [GEOGRAPHIC_DATA]"
click at [490, 129] on input "[PERSON_NAME] *" at bounding box center [529, 131] width 201 height 14
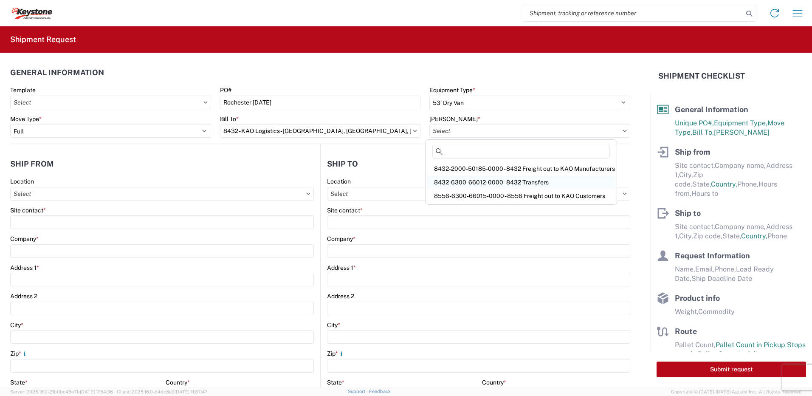
click at [488, 183] on div "8432-6300-66012-0000 - 8432 Transfers" at bounding box center [521, 182] width 188 height 14
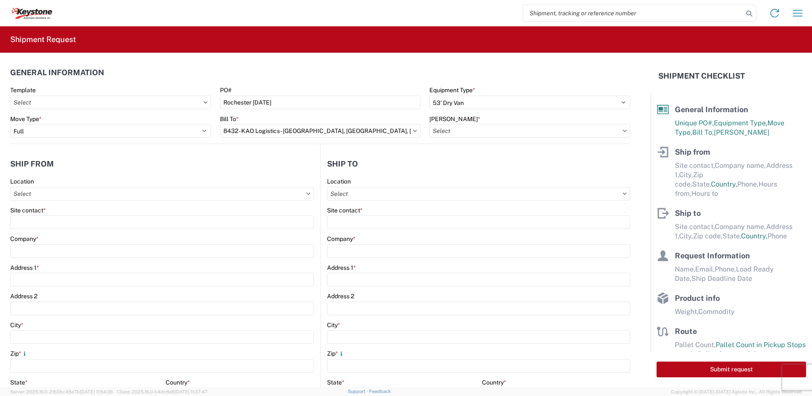
type input "8432-6300-66012-0000 - 8432 Transfers, 8432-6300-66012-0000 - 8432 Transfers"
click at [45, 193] on input "Location" at bounding box center [162, 194] width 304 height 14
type input "8401"
click at [56, 226] on div "8401 - [GEOGRAPHIC_DATA] - KAO Warehouse" at bounding box center [86, 232] width 149 height 14
type input "8401 - [GEOGRAPHIC_DATA] - KAO Warehouse"
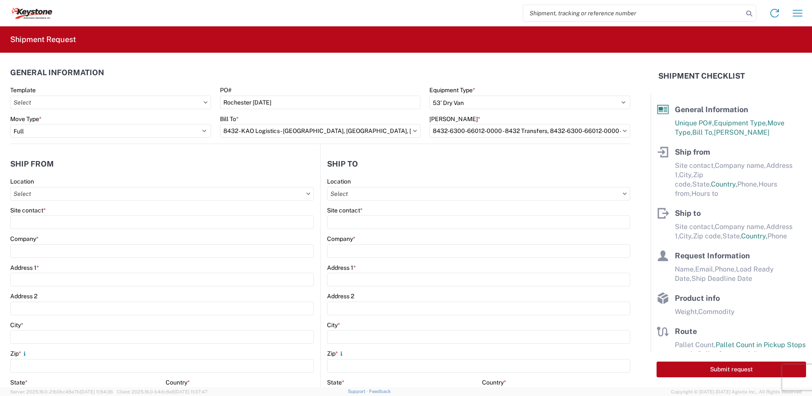
type input "KAO"
type input "[STREET_ADDRESS][PERSON_NAME]"
type input "[GEOGRAPHIC_DATA]"
type input "18643"
select select "PA"
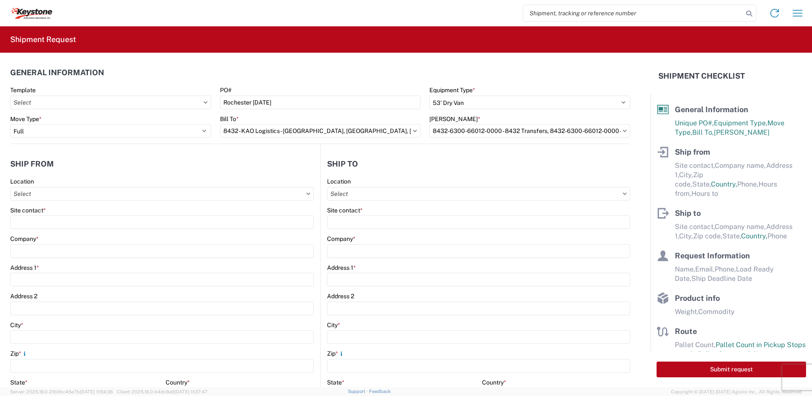
type input "07:00"
type input "17:00"
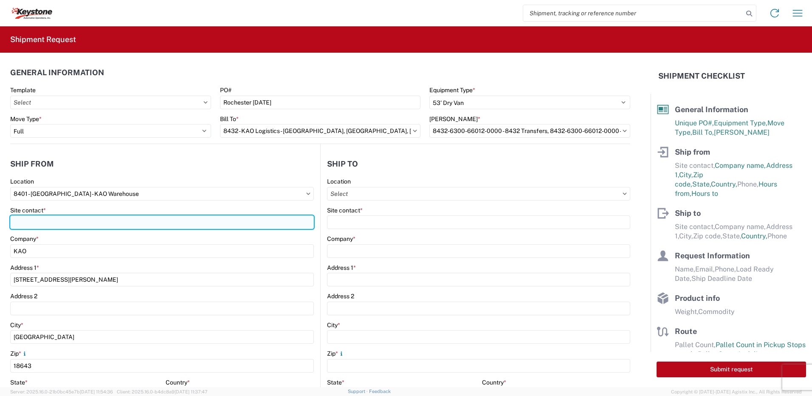
click at [78, 226] on input "Site contact *" at bounding box center [162, 222] width 304 height 14
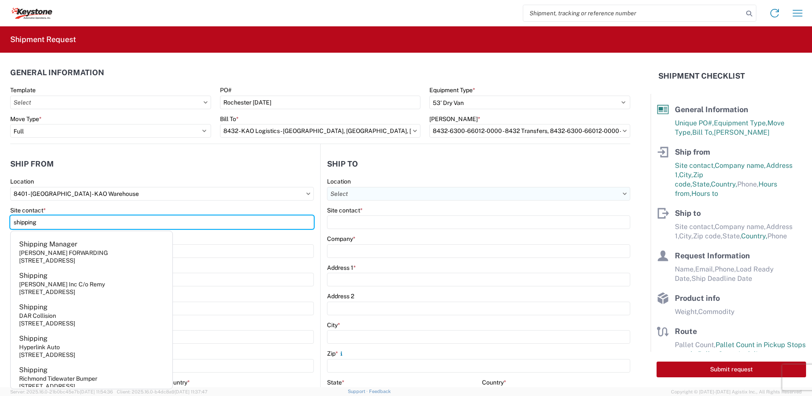
type input "shipping"
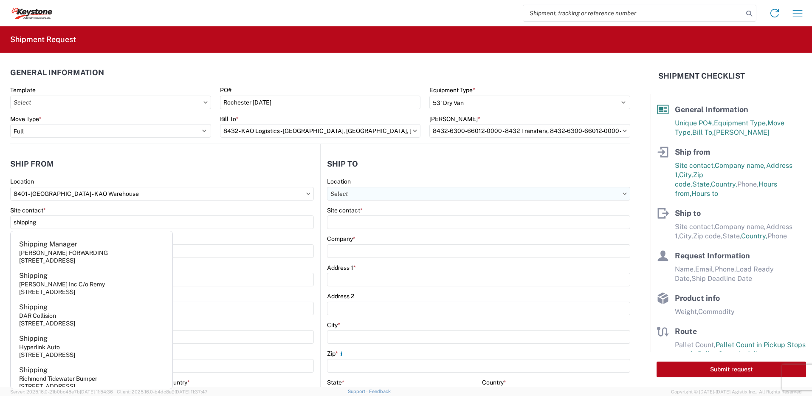
click at [344, 187] on input "Location" at bounding box center [478, 194] width 303 height 14
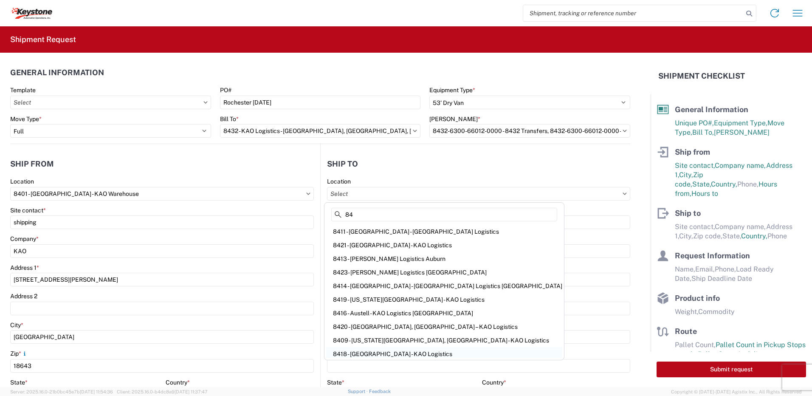
type input "84"
click at [387, 352] on div "8418 - [GEOGRAPHIC_DATA] - KAO Logistics" at bounding box center [444, 354] width 236 height 14
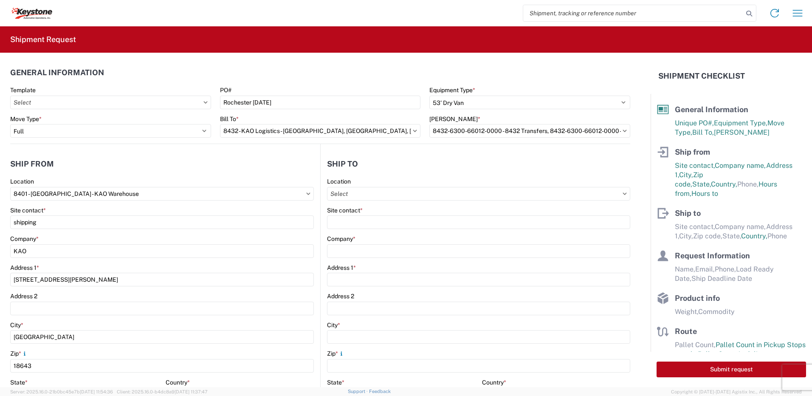
type input "8418 - [GEOGRAPHIC_DATA] - KAO Logistics"
type input "KAO"
type input "8 Cairn St"
type input "Rochester"
type input "14611"
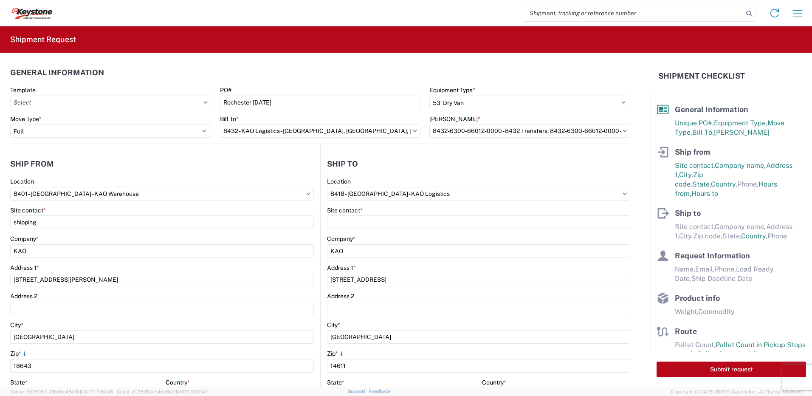
select select "US"
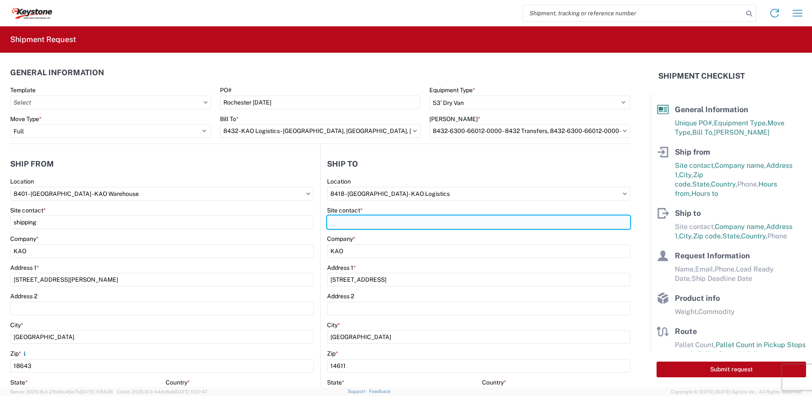
click at [353, 223] on input "Site contact *" at bounding box center [478, 222] width 303 height 14
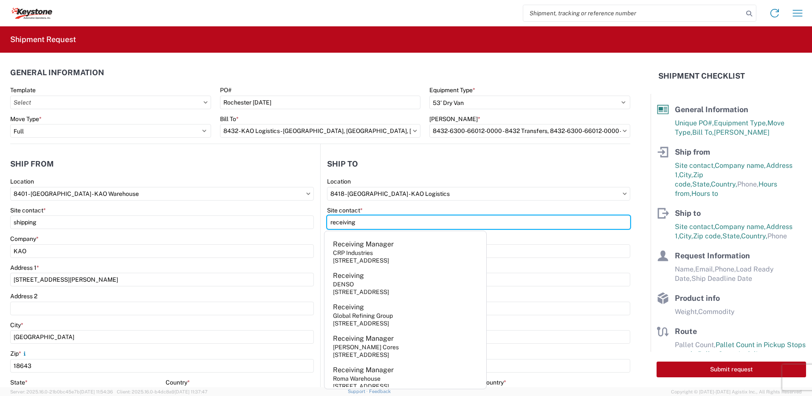
type input "receiving"
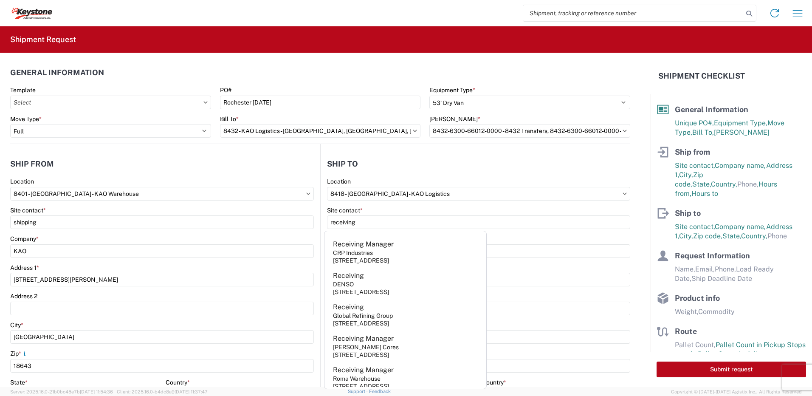
click at [386, 164] on header "Ship to" at bounding box center [476, 163] width 310 height 19
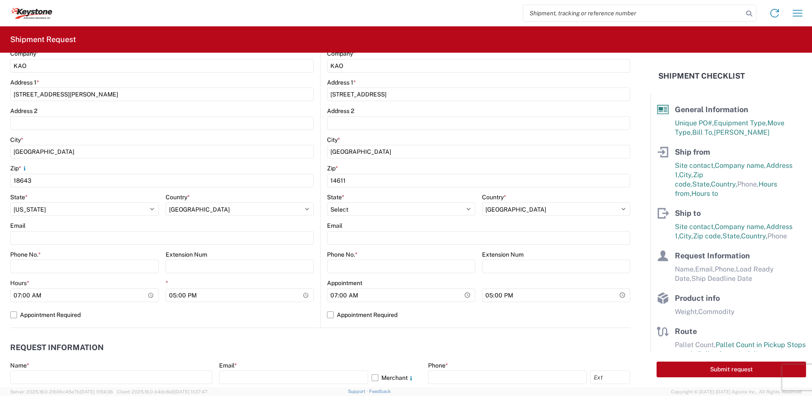
scroll to position [212, 0]
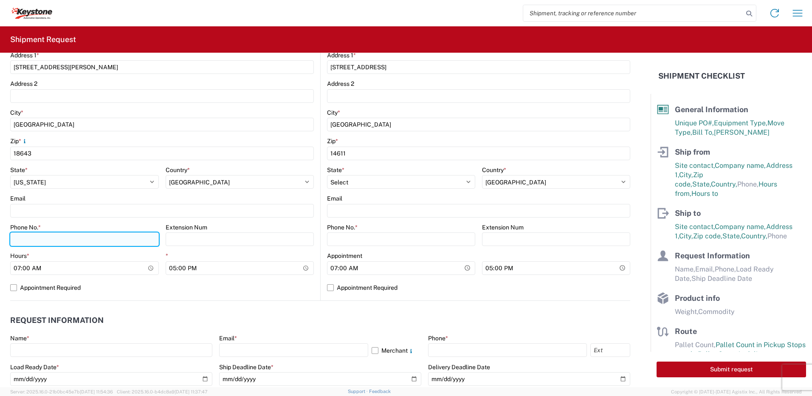
click at [52, 240] on input "Phone No. *" at bounding box center [84, 239] width 149 height 14
type input "5706554514"
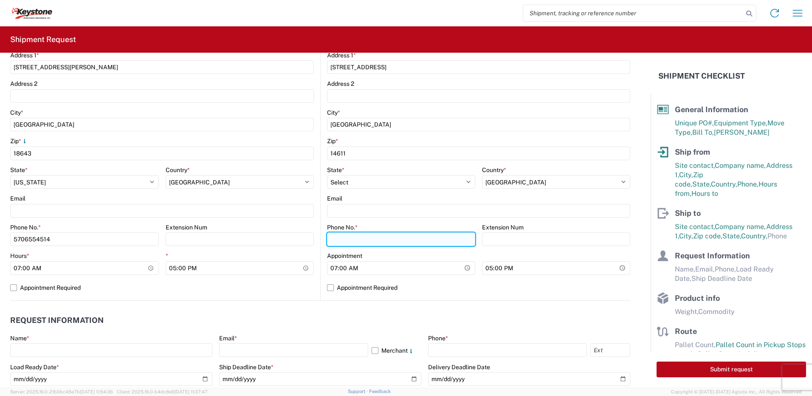
click at [355, 243] on input "Phone No. *" at bounding box center [401, 239] width 148 height 14
click at [159, 236] on input "570" at bounding box center [84, 239] width 149 height 14
type input "5706554514"
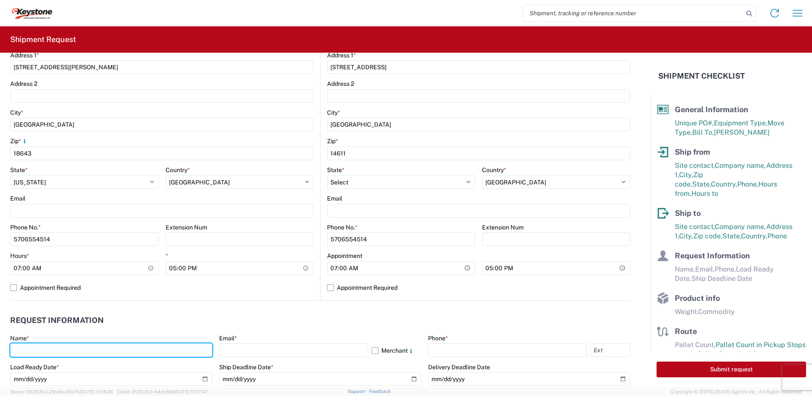
click at [42, 348] on input "text" at bounding box center [111, 350] width 202 height 14
type input "[PERSON_NAME]"
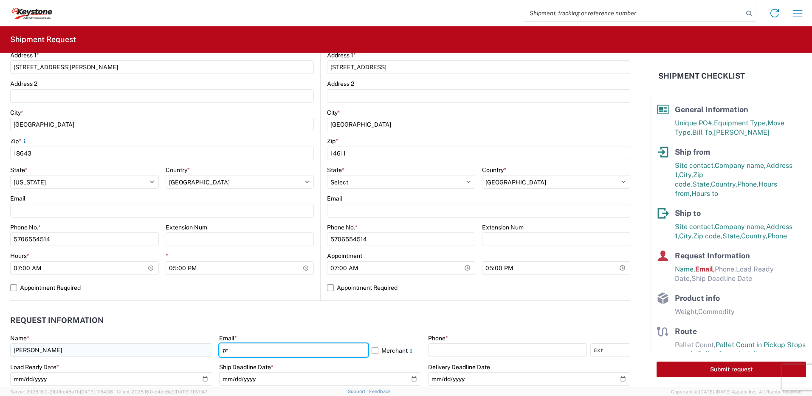
type input "[EMAIL_ADDRESS][DOMAIN_NAME]"
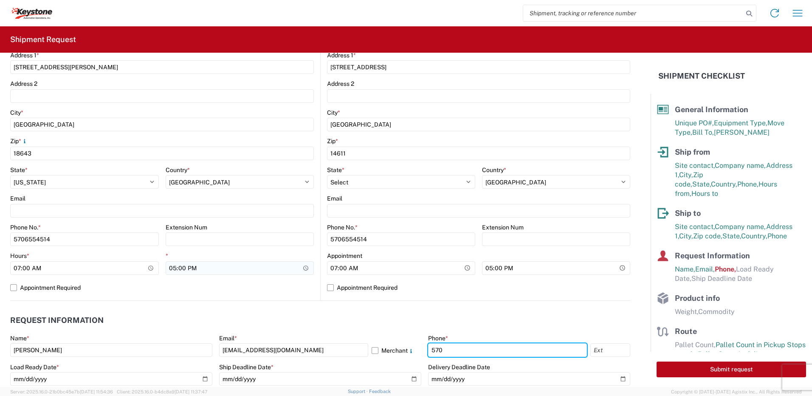
type input "5706554514"
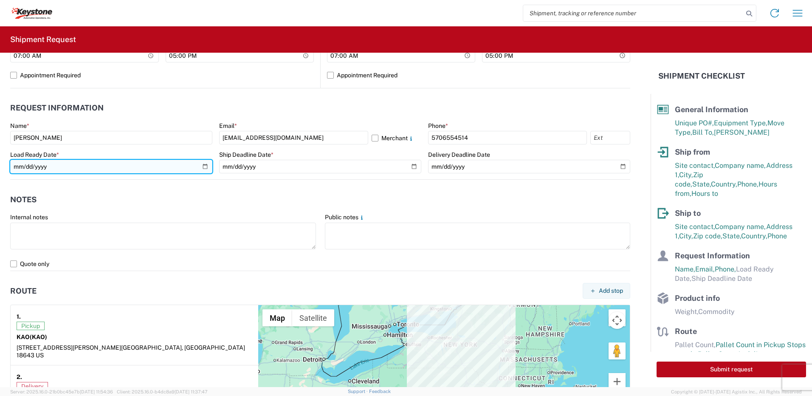
click at [202, 166] on input "date" at bounding box center [111, 167] width 202 height 14
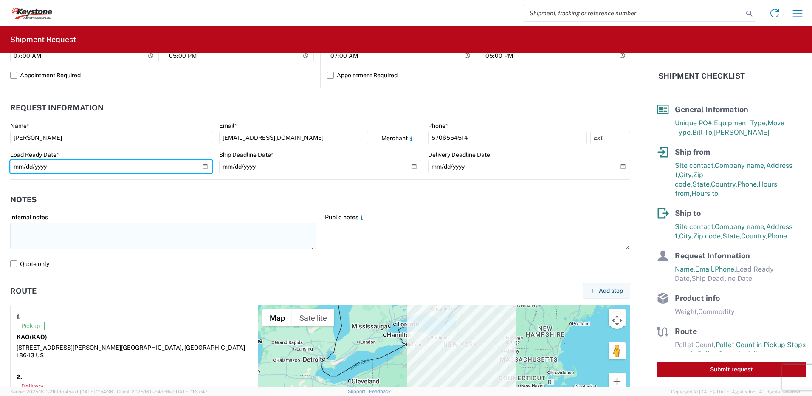
type input "[DATE]"
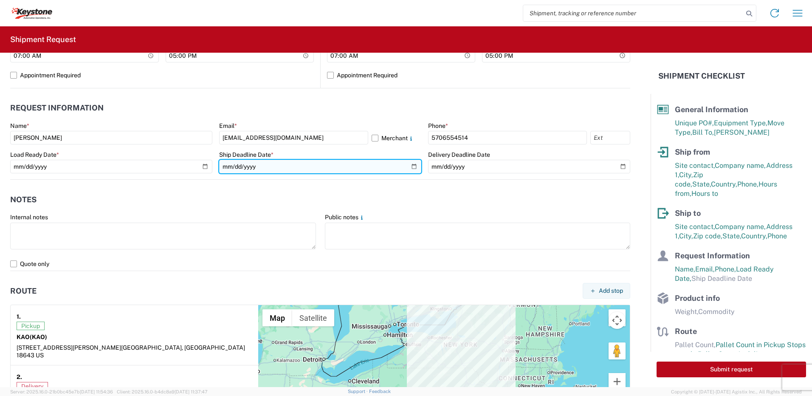
click at [411, 166] on input "date" at bounding box center [320, 167] width 202 height 14
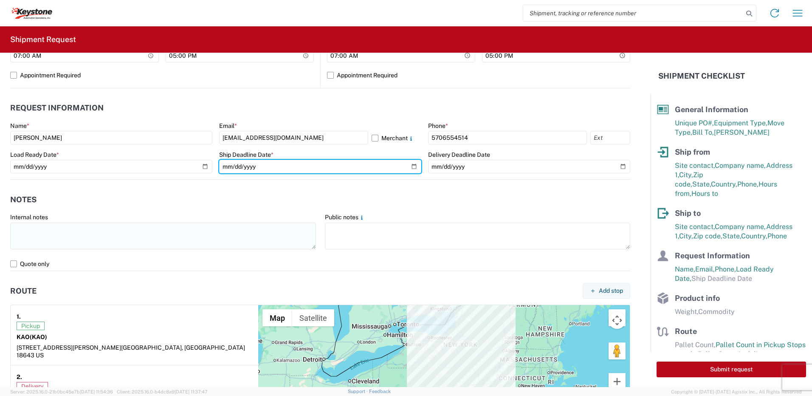
type input "[DATE]"
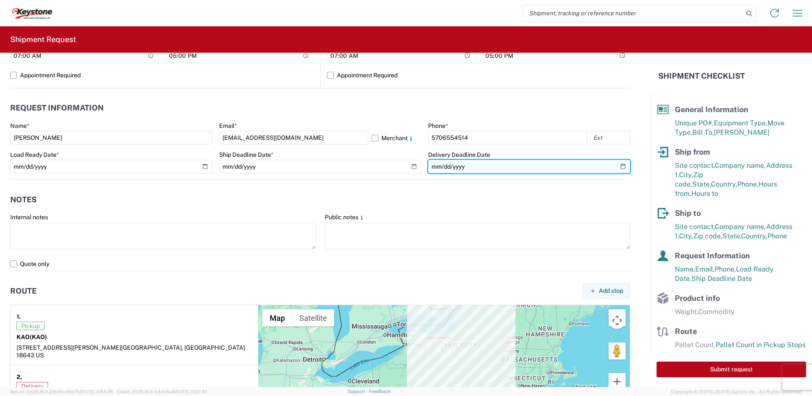
click at [615, 165] on input "date" at bounding box center [529, 167] width 202 height 14
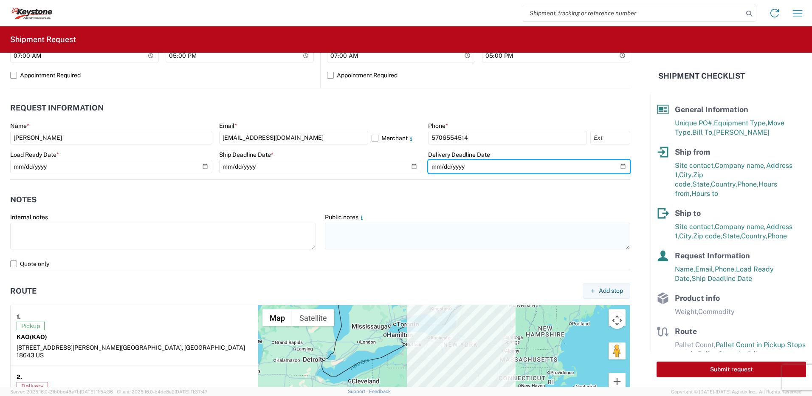
type input "[DATE]"
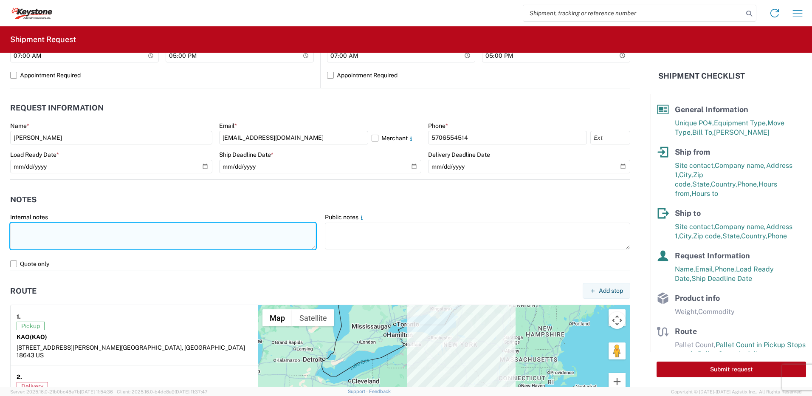
click at [47, 235] on textarea at bounding box center [163, 236] width 306 height 27
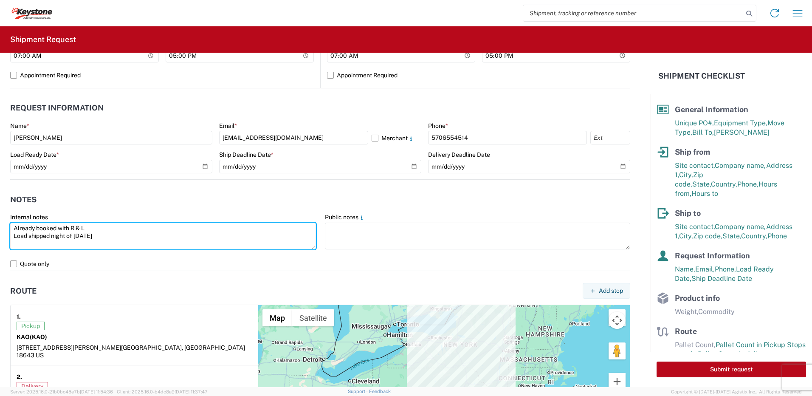
type textarea "Already booked with R & L Load shipped night of [DATE]"
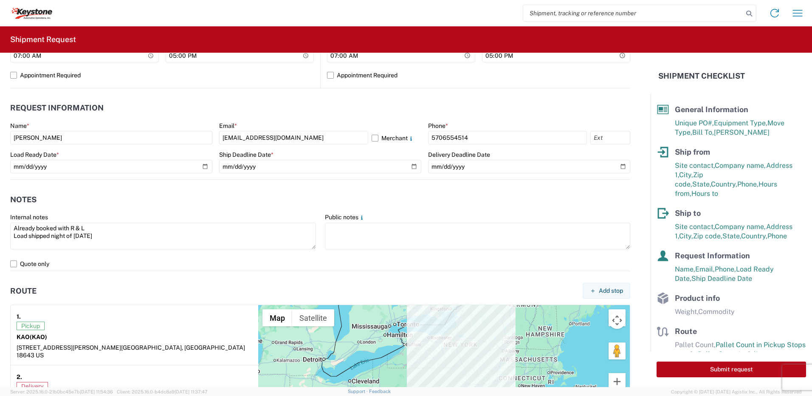
click at [110, 296] on header "Route Add stop" at bounding box center [320, 290] width 620 height 19
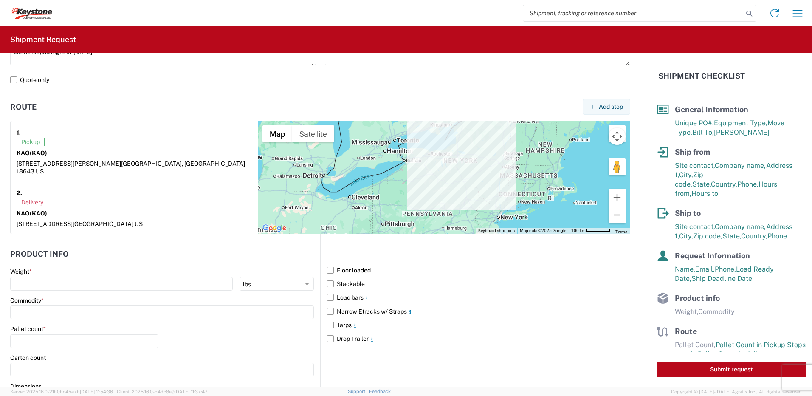
scroll to position [637, 0]
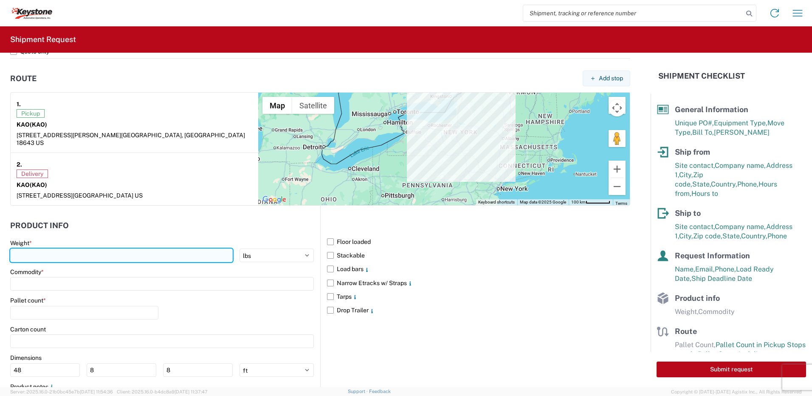
click at [25, 252] on input "number" at bounding box center [121, 255] width 223 height 14
type input "28000"
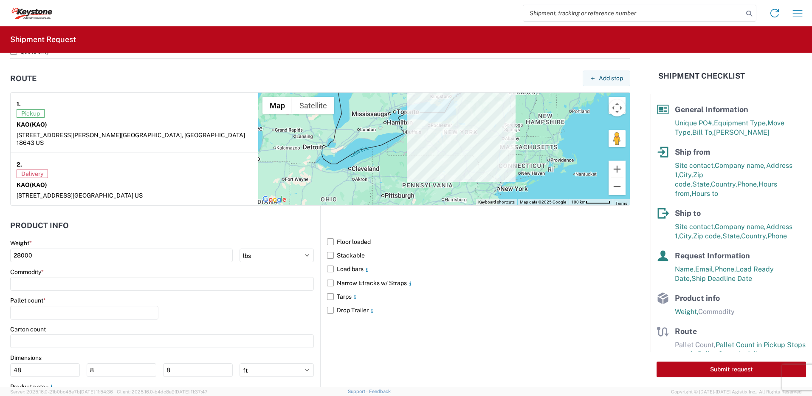
click at [30, 268] on label "Commodity *" at bounding box center [27, 272] width 34 height 8
click at [30, 277] on input at bounding box center [162, 284] width 304 height 14
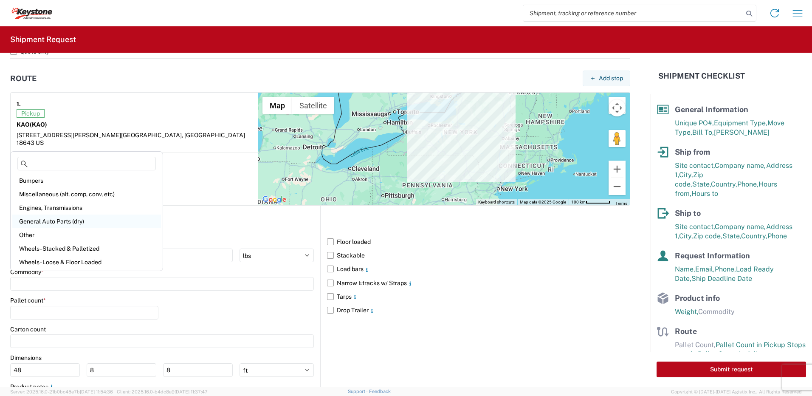
click at [40, 218] on div "General Auto Parts (dry)" at bounding box center [86, 221] width 149 height 14
type input "General Auto Parts (dry)"
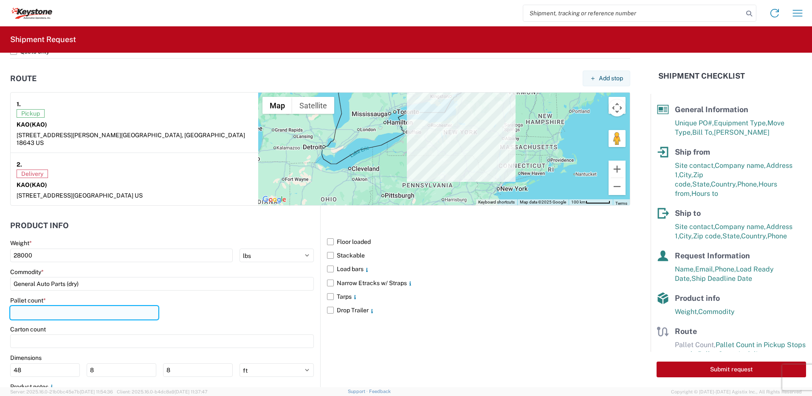
click at [34, 311] on input "number" at bounding box center [84, 313] width 148 height 14
type input "22"
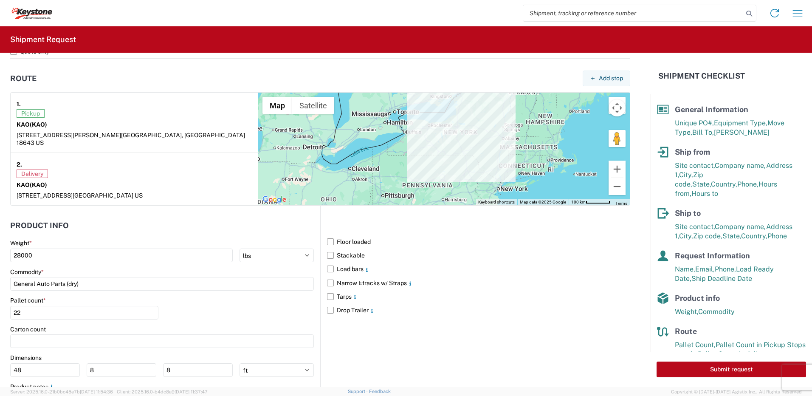
click at [238, 312] on div "Pallet count * 22" at bounding box center [162, 310] width 304 height 29
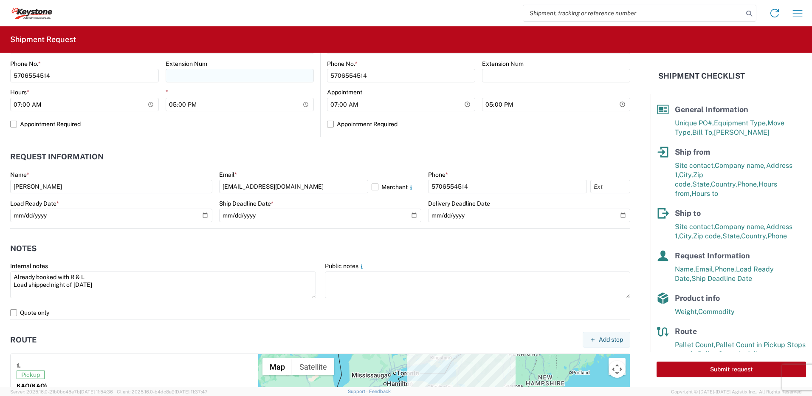
scroll to position [382, 0]
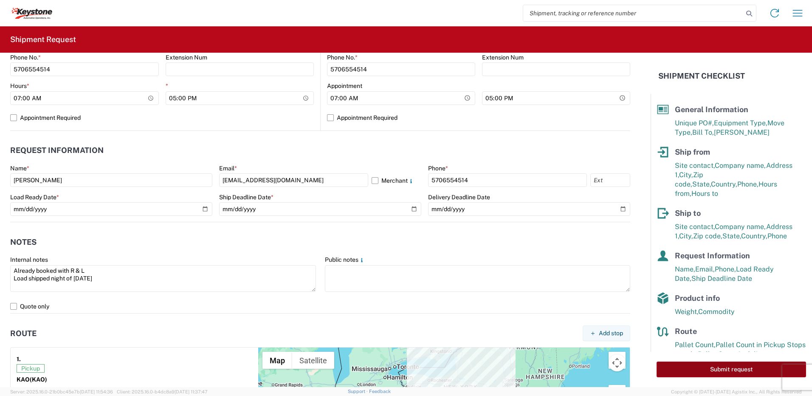
click at [747, 369] on button "Submit request" at bounding box center [731, 369] width 149 height 16
select select "PA"
select select "US"
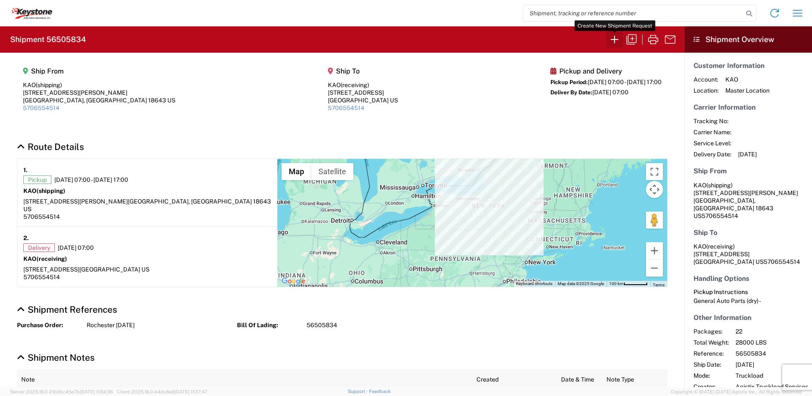
click at [613, 40] on icon "button" at bounding box center [615, 40] width 14 height 14
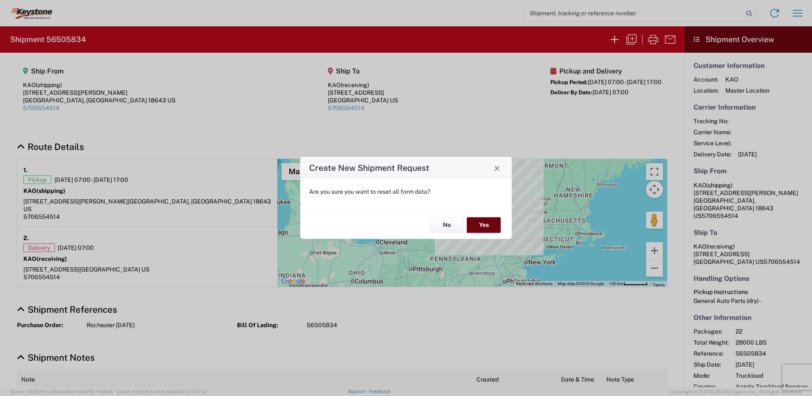
click at [493, 226] on button "Yes" at bounding box center [484, 225] width 34 height 16
select select "FULL"
select select "US"
select select "LBS"
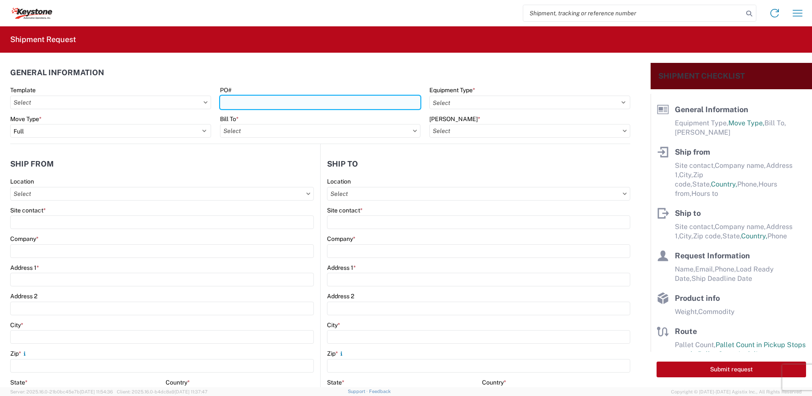
click at [245, 102] on input "PO#" at bounding box center [320, 103] width 201 height 14
type input "York 8-14-25"
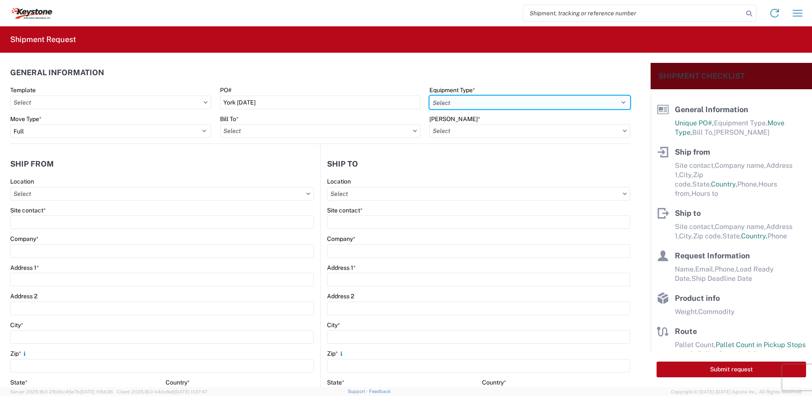
click at [454, 105] on select "Select 53’ Dry Van Flatbed Dropdeck (van) Lowboy (flatbed) Rail" at bounding box center [529, 103] width 201 height 14
select select "STDV"
click at [429, 96] on select "Select 53’ Dry Van Flatbed Dropdeck (van) Lowboy (flatbed) Rail" at bounding box center [529, 103] width 201 height 14
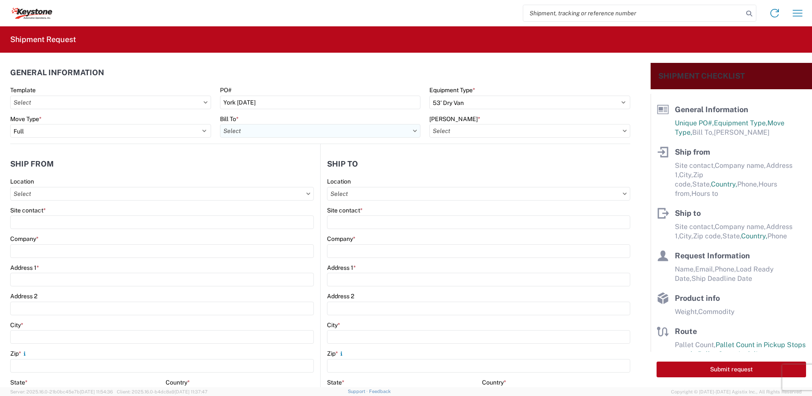
click at [319, 136] on input "Bill To *" at bounding box center [320, 131] width 201 height 14
type input "8432"
click at [308, 168] on div "8432 - KAO Logistics - [GEOGRAPHIC_DATA], [GEOGRAPHIC_DATA], [GEOGRAPHIC_DATA]" at bounding box center [347, 169] width 254 height 14
type input "8432 - KAO Logistics - [GEOGRAPHIC_DATA], [GEOGRAPHIC_DATA], [GEOGRAPHIC_DATA]"
click at [468, 133] on input "[PERSON_NAME] *" at bounding box center [529, 131] width 201 height 14
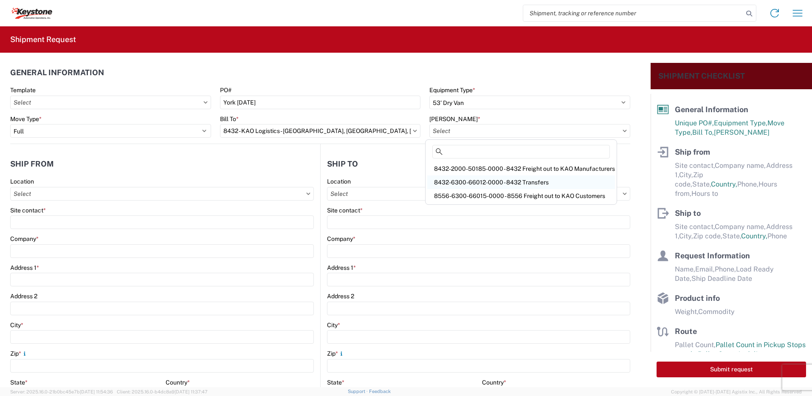
click at [483, 184] on div "8432-6300-66012-0000 - 8432 Transfers" at bounding box center [521, 182] width 188 height 14
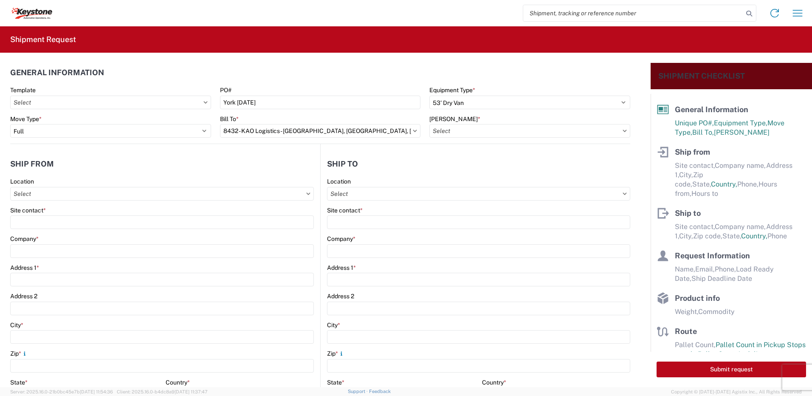
type input "8432-6300-66012-0000 - 8432 Transfers, 8432-6300-66012-0000 - 8432 Transfers"
click at [45, 193] on input "Location" at bounding box center [162, 194] width 304 height 14
type input "8401"
click at [93, 231] on div "8401 - [GEOGRAPHIC_DATA] - KAO Warehouse" at bounding box center [86, 232] width 149 height 14
type input "8401 - [GEOGRAPHIC_DATA] - KAO Warehouse"
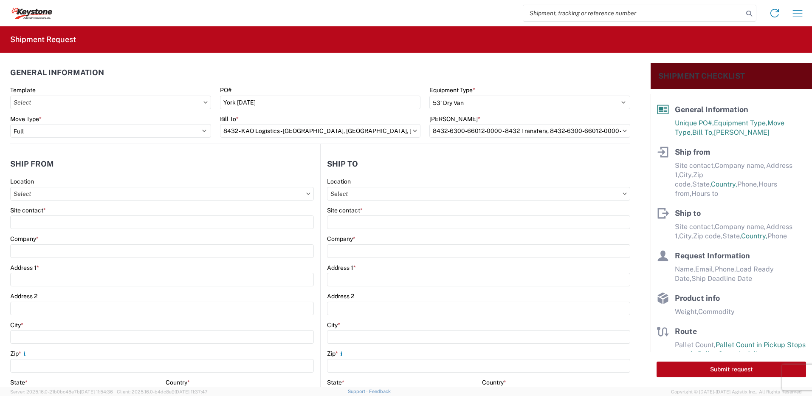
type input "KAO"
type input "[STREET_ADDRESS][PERSON_NAME]"
type input "[GEOGRAPHIC_DATA]"
type input "18643"
select select "PA"
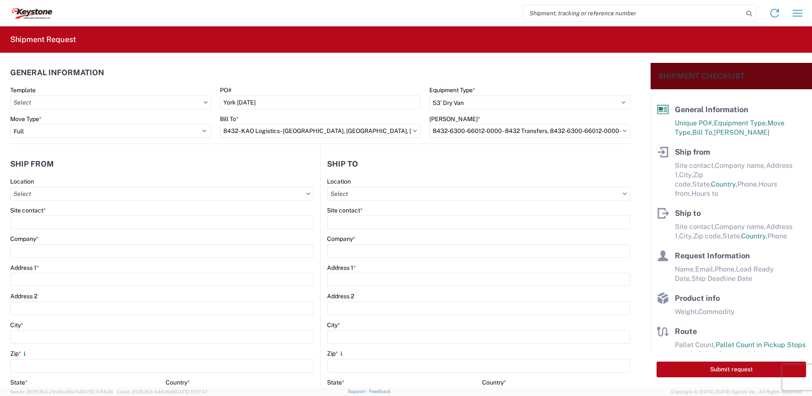
type input "07:00"
type input "17:00"
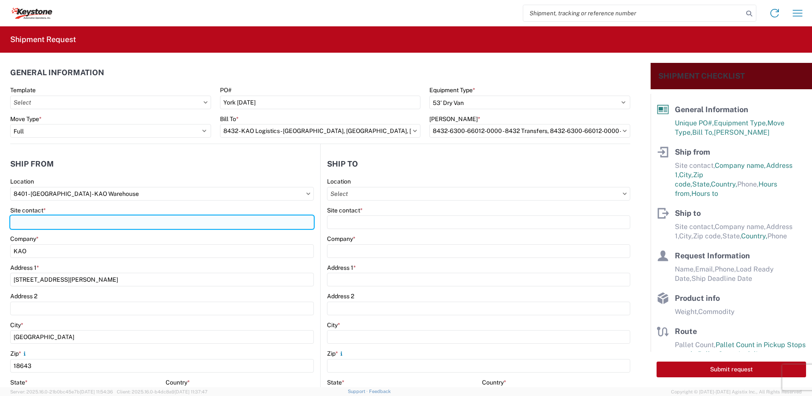
click at [58, 223] on input "Site contact *" at bounding box center [162, 222] width 304 height 14
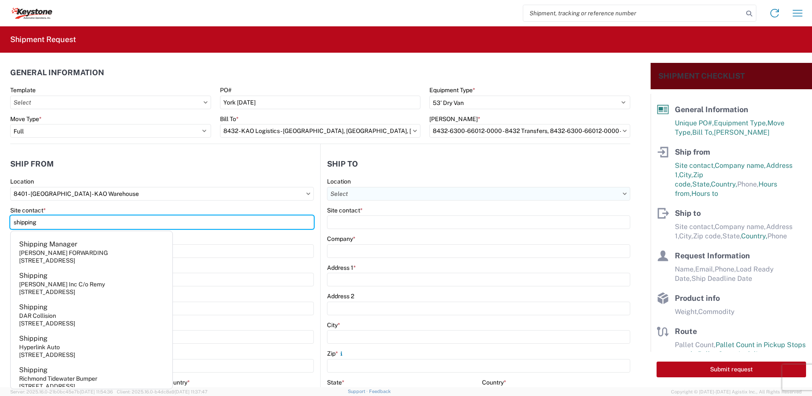
type input "shipping"
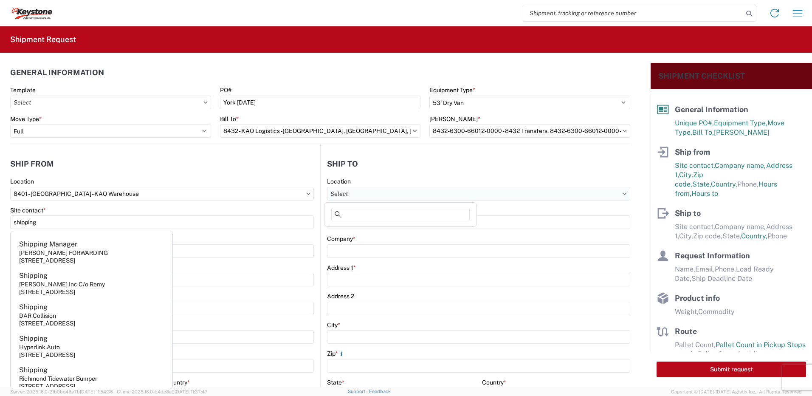
click at [347, 196] on input "Location" at bounding box center [478, 194] width 303 height 14
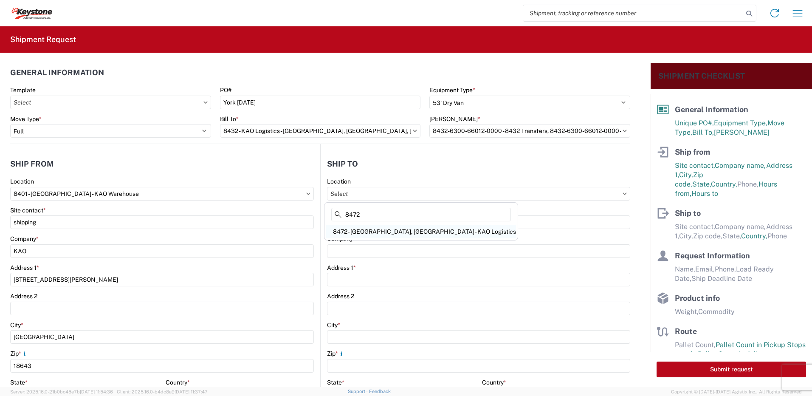
type input "8472"
click at [361, 231] on div "8472 - [GEOGRAPHIC_DATA], [GEOGRAPHIC_DATA] - KAO Logistics" at bounding box center [421, 232] width 190 height 14
type input "8472 - [GEOGRAPHIC_DATA], [GEOGRAPHIC_DATA] - KAO Logistics"
type input "KAO"
type input "275A Cross Farm Ln"
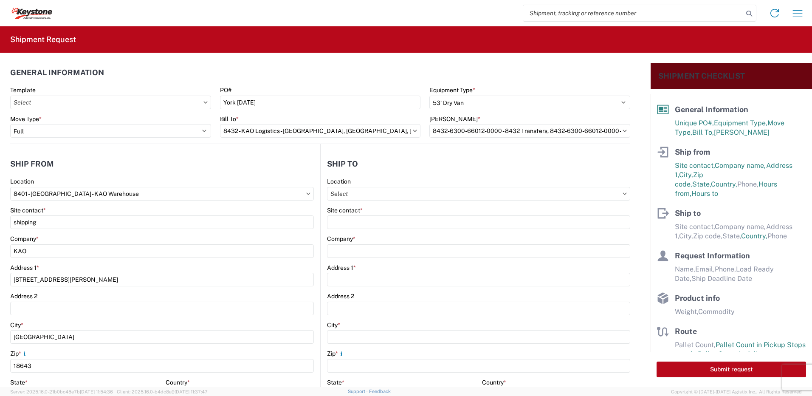
type input "York"
type input "17406"
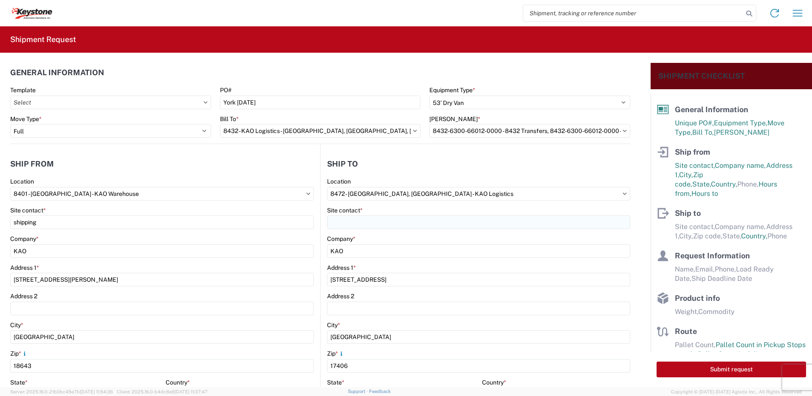
select select "PA"
select select "US"
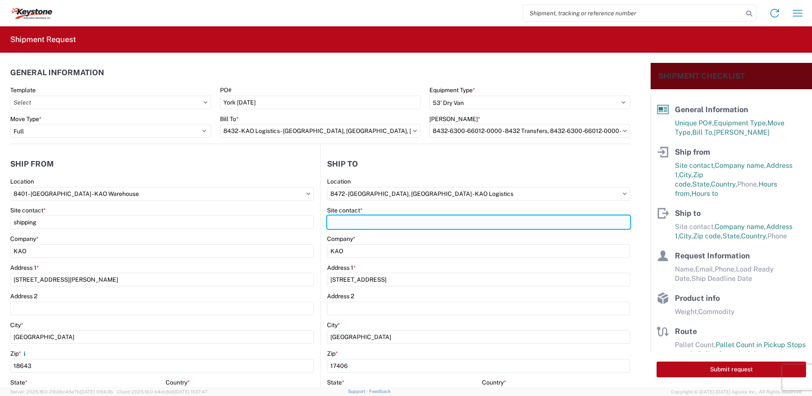
click at [359, 225] on input "Site contact *" at bounding box center [478, 222] width 303 height 14
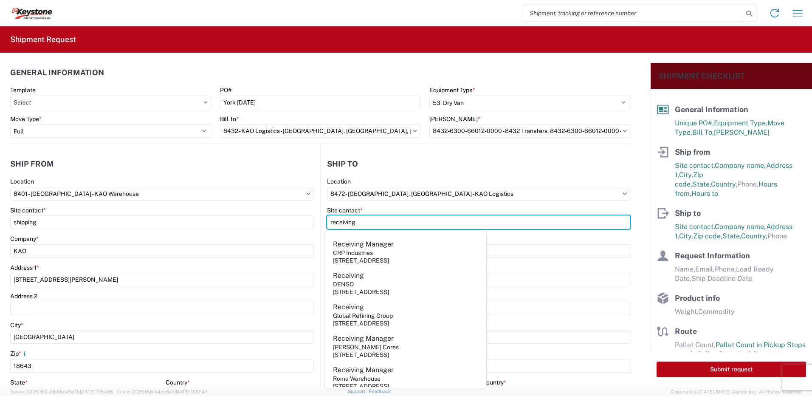
type input "receiving"
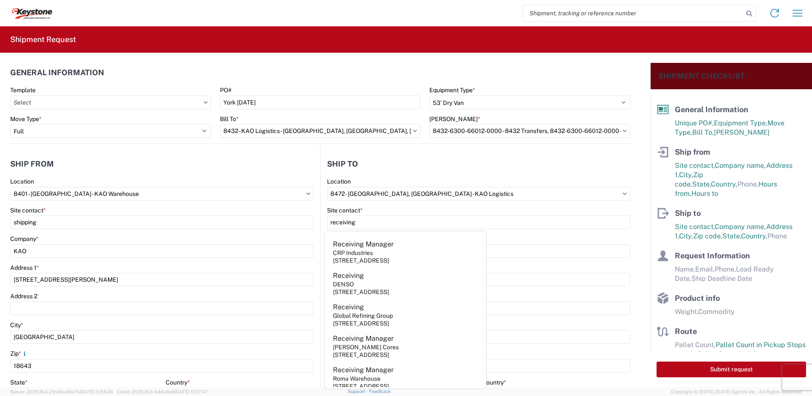
click at [429, 176] on agx-form-section "Ship to 8472 Location 8472 - York, PA - KAO Logistics Site contact * receiving …" at bounding box center [476, 333] width 310 height 358
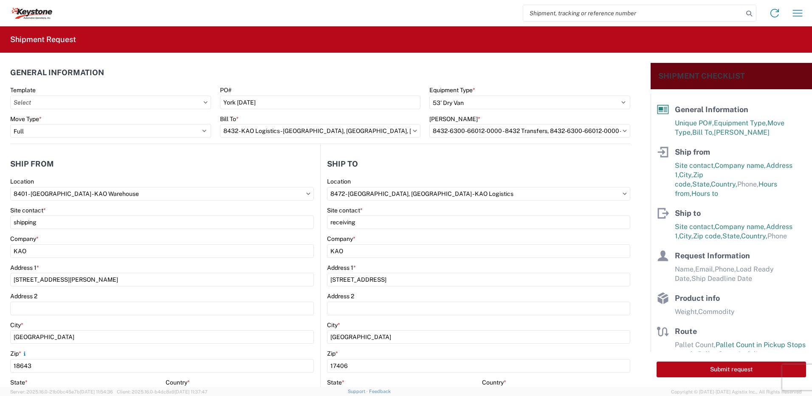
scroll to position [212, 0]
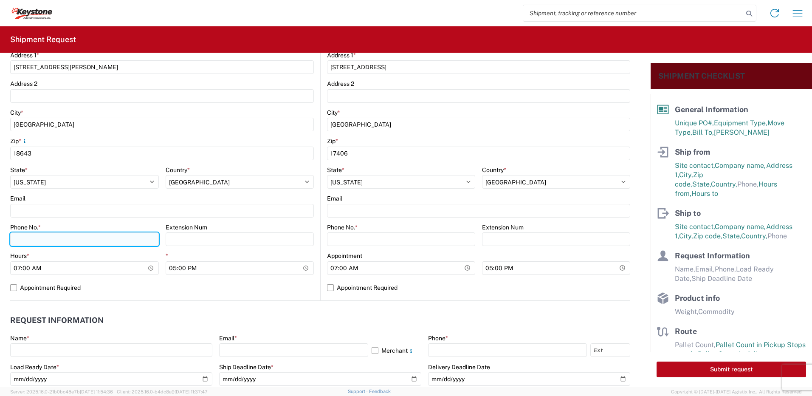
click at [37, 244] on input "Phone No. *" at bounding box center [84, 239] width 149 height 14
type input "5706554514"
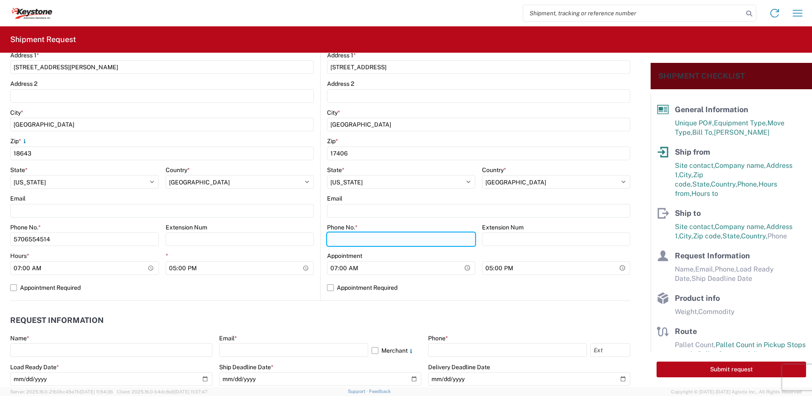
drag, startPoint x: 348, startPoint y: 239, endPoint x: 344, endPoint y: 241, distance: 4.6
click at [348, 239] on input "Phone No. *" at bounding box center [401, 239] width 148 height 14
click at [159, 243] on input "570" at bounding box center [84, 239] width 149 height 14
type input "5706554514"
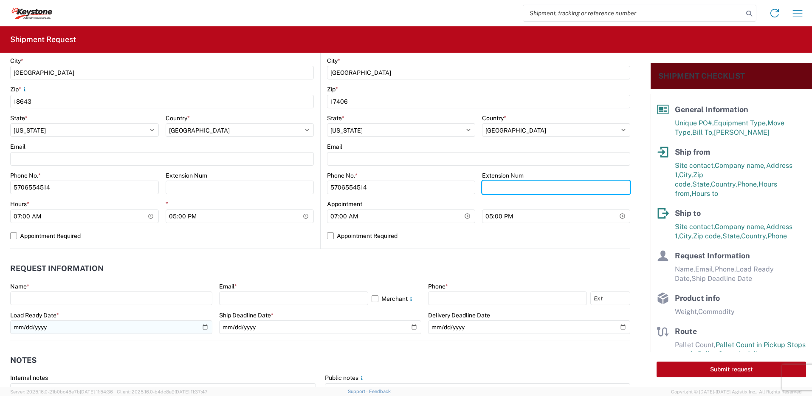
scroll to position [340, 0]
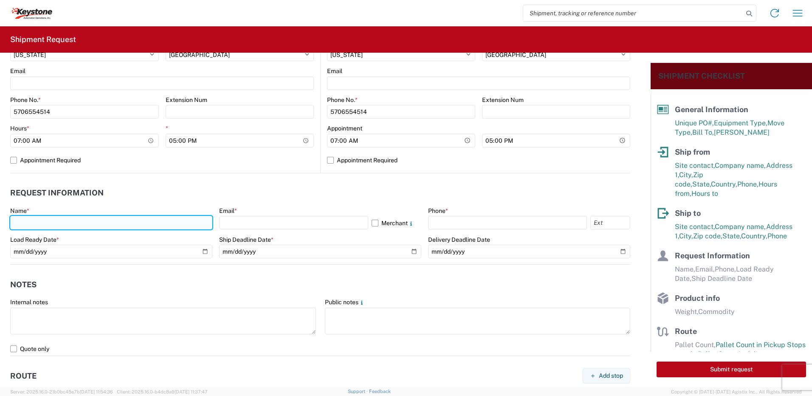
click at [28, 219] on input "text" at bounding box center [111, 223] width 202 height 14
type input "[PERSON_NAME]"
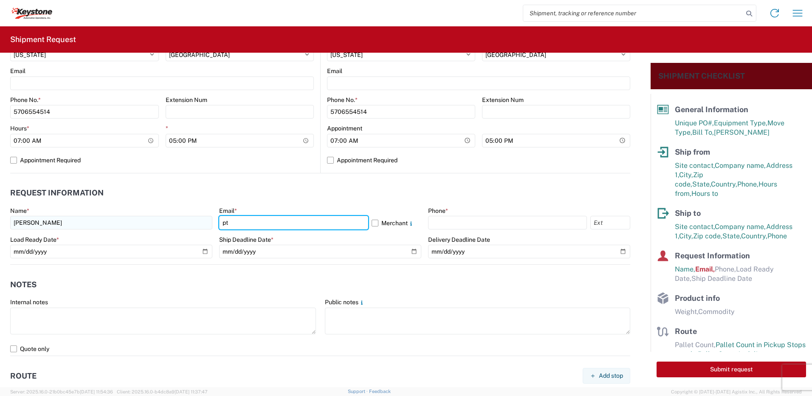
type input "[EMAIL_ADDRESS][DOMAIN_NAME]"
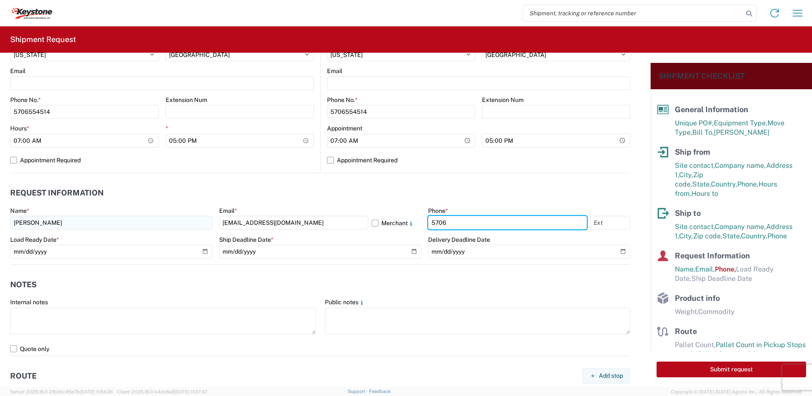
type input "5706554514"
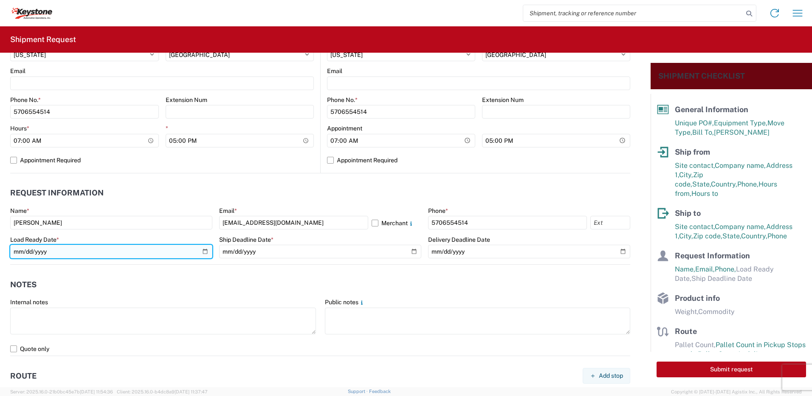
click at [204, 250] on input "date" at bounding box center [111, 252] width 202 height 14
type input "[DATE]"
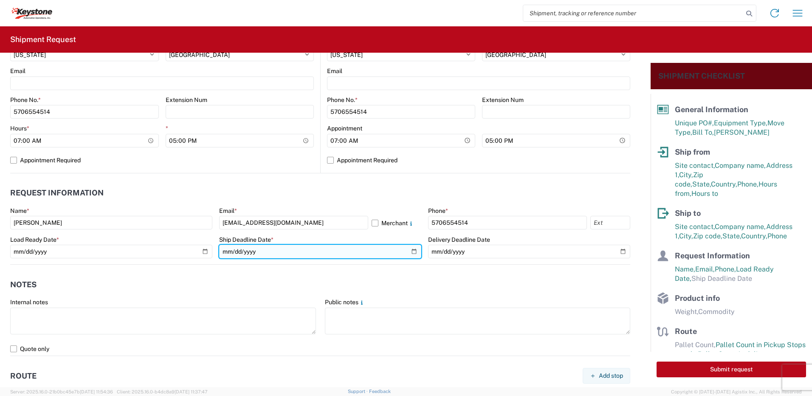
click at [413, 252] on input "date" at bounding box center [320, 252] width 202 height 14
type input "[DATE]"
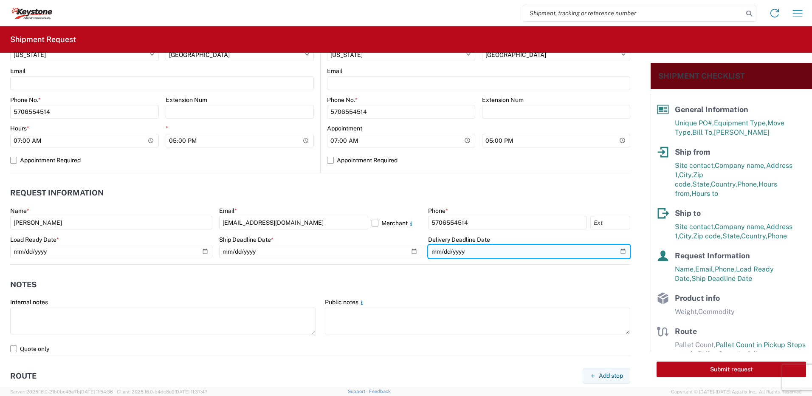
click at [618, 251] on input "date" at bounding box center [529, 252] width 202 height 14
type input "[DATE]"
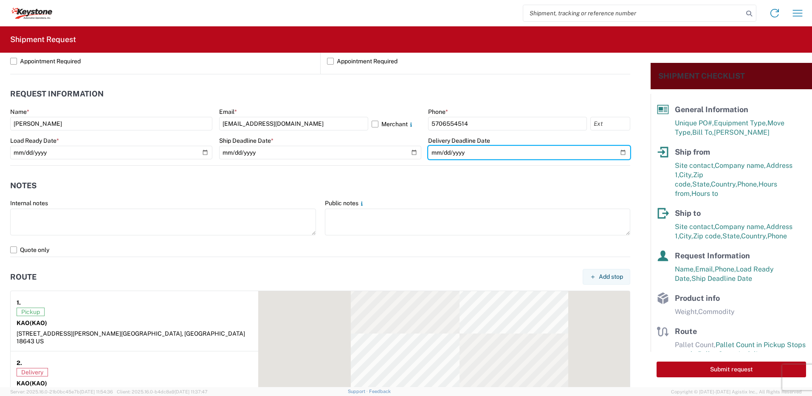
scroll to position [510, 0]
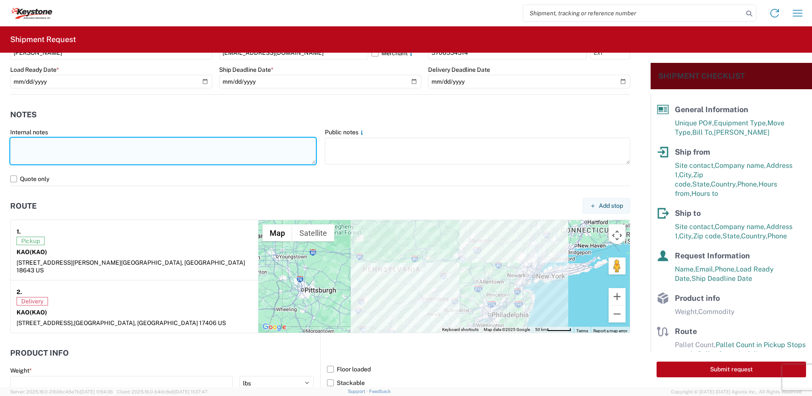
click at [56, 151] on textarea at bounding box center [163, 151] width 306 height 27
type textarea "A"
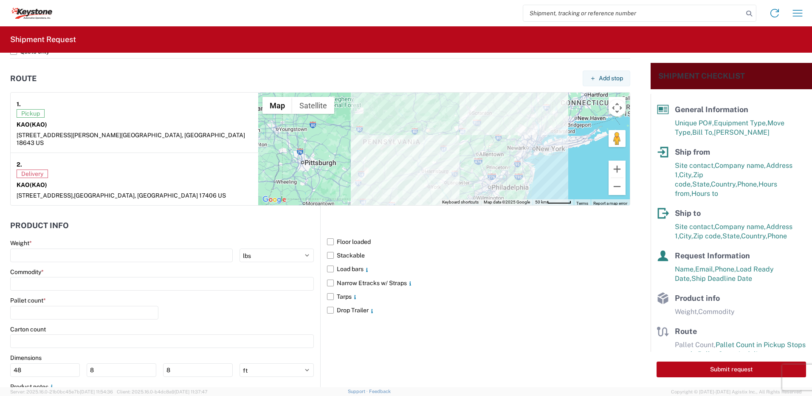
scroll to position [685, 0]
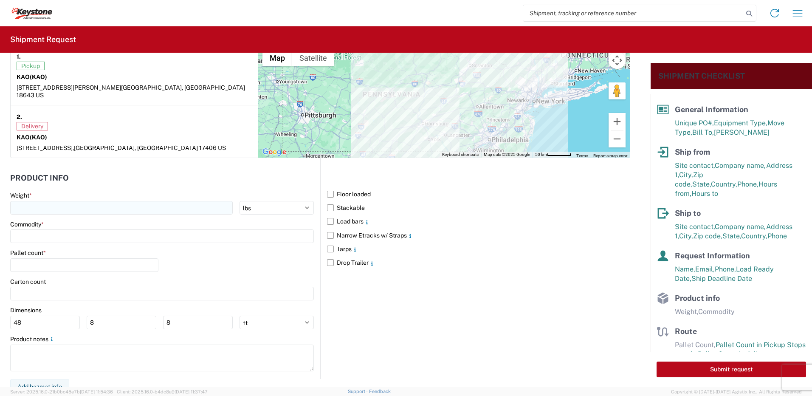
type textarea "Already booked with R & L Load shipped night of [DATE]"
click at [53, 203] on input "number" at bounding box center [121, 208] width 223 height 14
type input "28000"
click at [84, 232] on input at bounding box center [162, 236] width 304 height 14
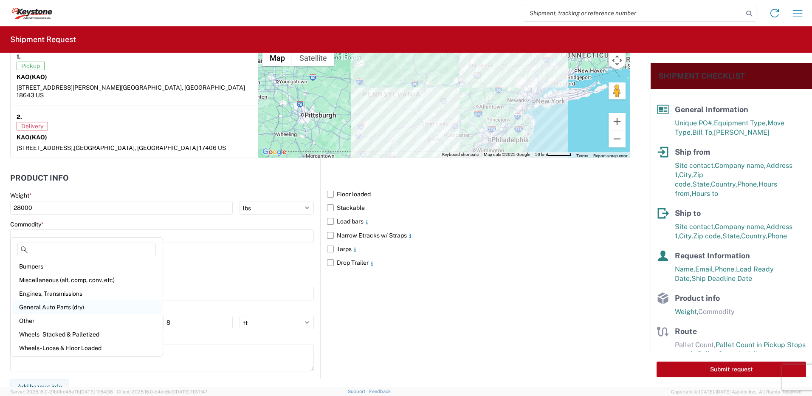
click at [60, 304] on div "General Auto Parts (dry)" at bounding box center [86, 307] width 149 height 14
type input "General Auto Parts (dry)"
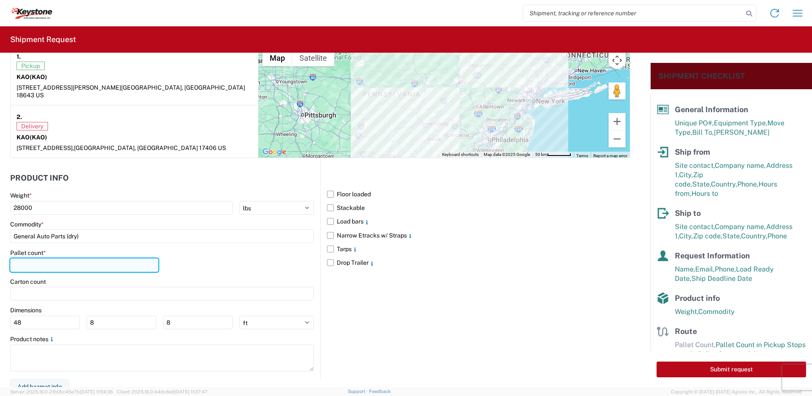
click at [61, 258] on input "number" at bounding box center [84, 265] width 148 height 14
type input "24"
click at [188, 261] on div "Pallet count * 24" at bounding box center [162, 263] width 304 height 29
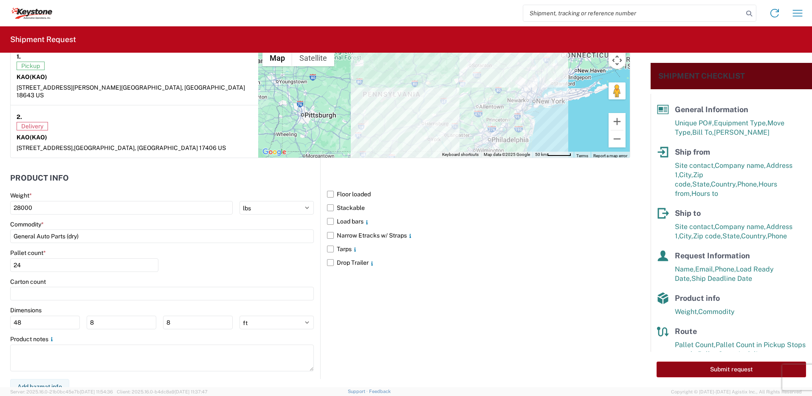
click at [747, 366] on button "Submit request" at bounding box center [731, 369] width 149 height 16
select select "US"
